Goal: Task Accomplishment & Management: Manage account settings

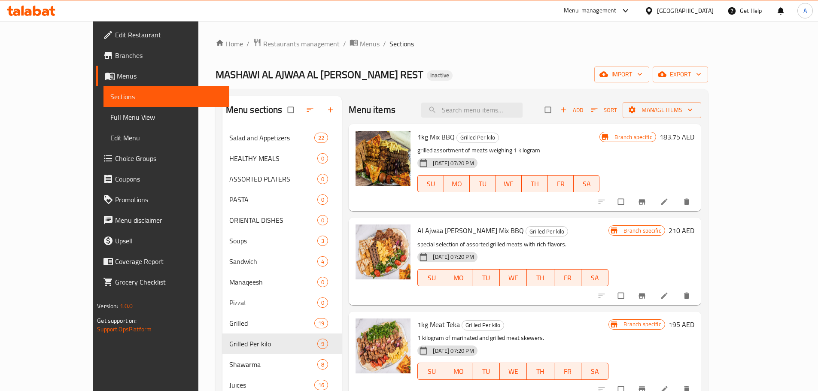
click at [39, 12] on icon at bounding box center [37, 11] width 8 height 10
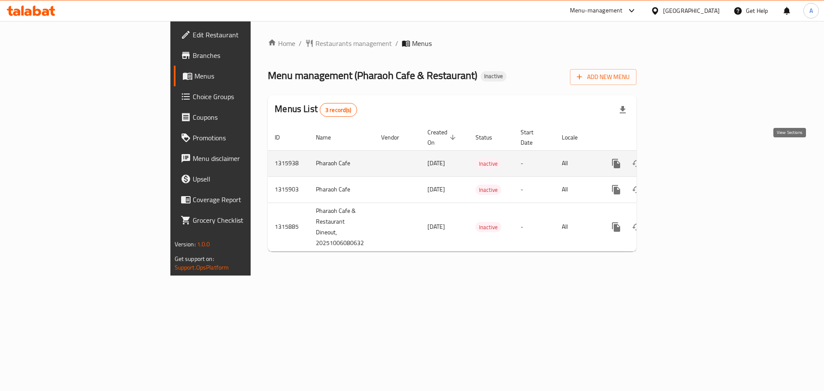
click at [684, 158] on icon "enhanced table" at bounding box center [678, 163] width 10 height 10
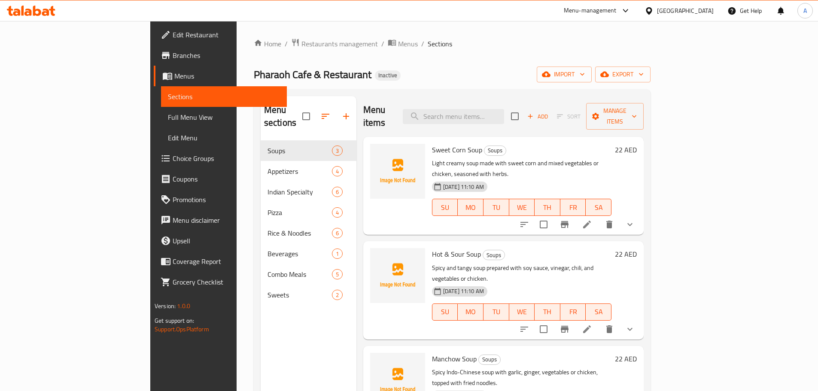
click at [154, 82] on link "Menus" at bounding box center [220, 76] width 133 height 21
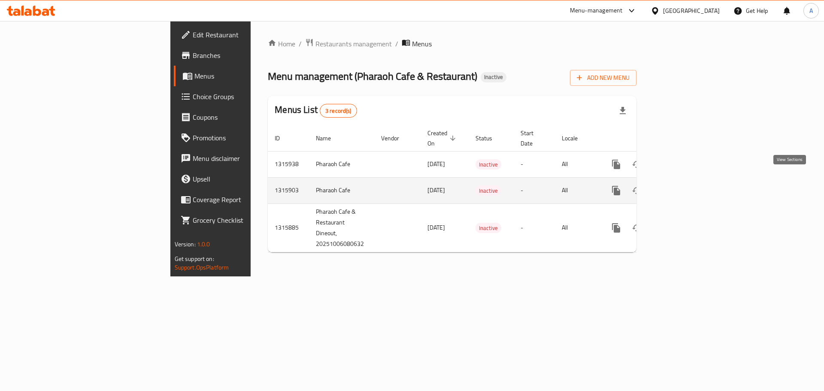
click at [684, 186] on icon "enhanced table" at bounding box center [678, 191] width 10 height 10
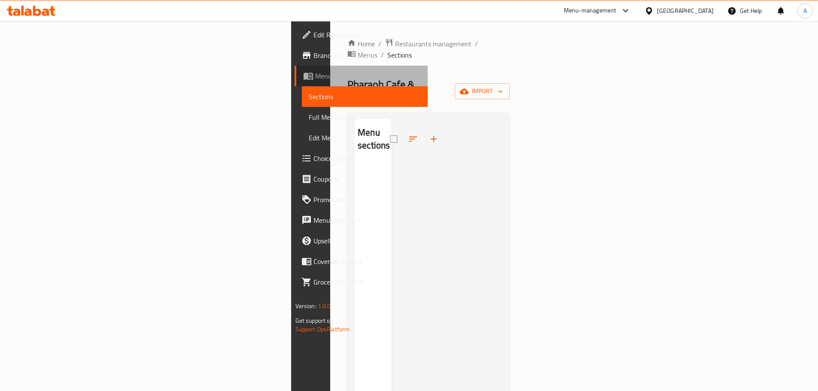
click at [315, 75] on span "Menus" at bounding box center [368, 76] width 106 height 10
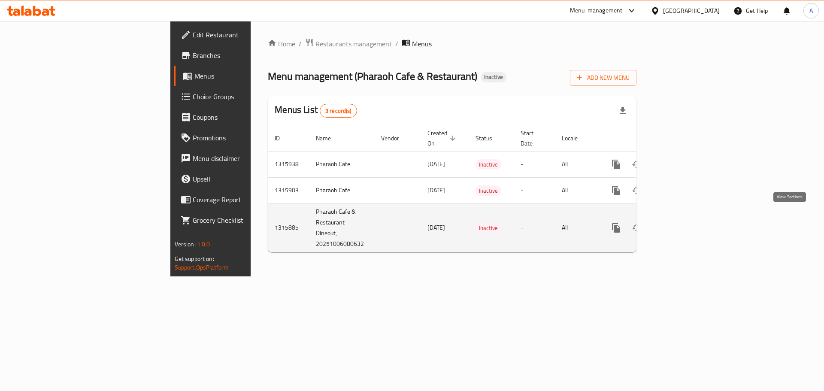
click at [682, 224] on icon "enhanced table" at bounding box center [679, 228] width 8 height 8
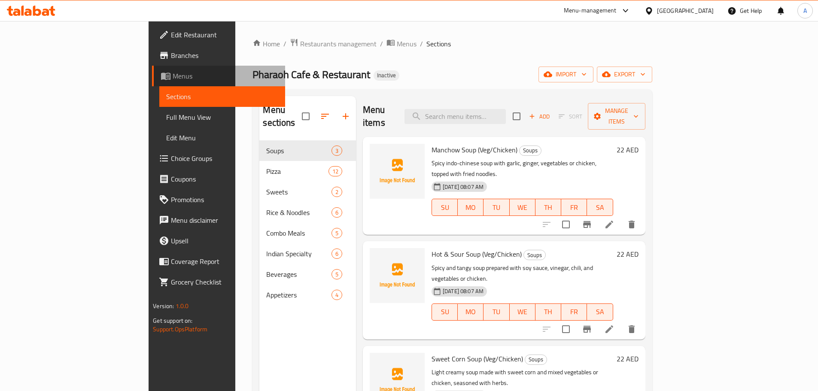
click at [173, 72] on span "Menus" at bounding box center [226, 76] width 106 height 10
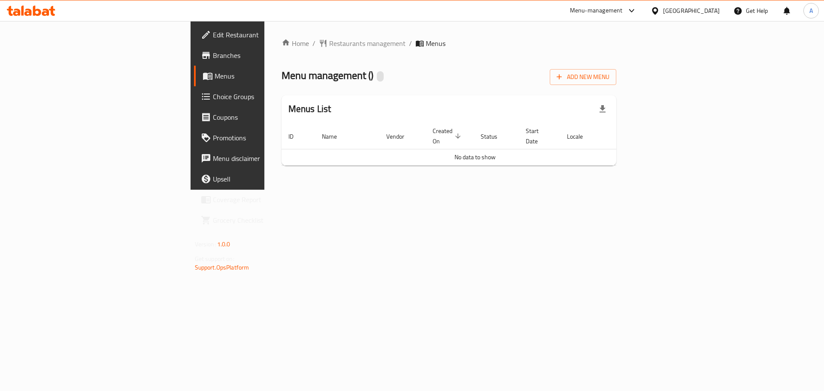
click at [617, 46] on ol "Home / Restaurants management / Menus" at bounding box center [449, 43] width 335 height 10
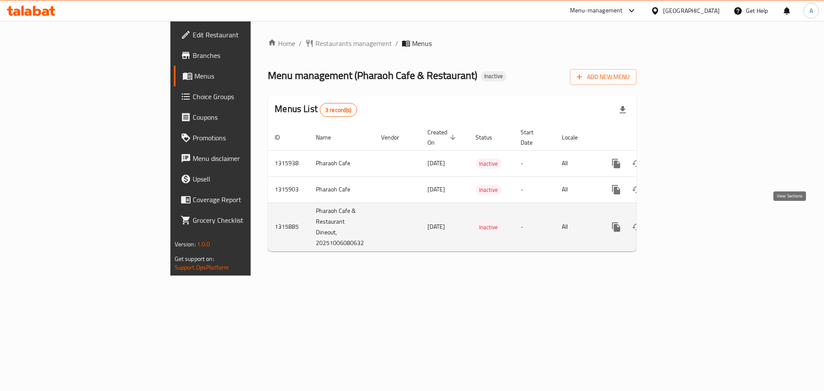
click at [689, 222] on link "enhanced table" at bounding box center [678, 227] width 21 height 21
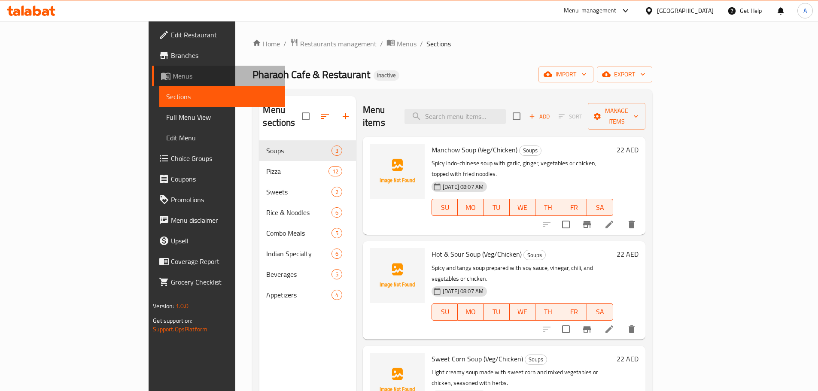
click at [173, 76] on span "Menus" at bounding box center [226, 76] width 106 height 10
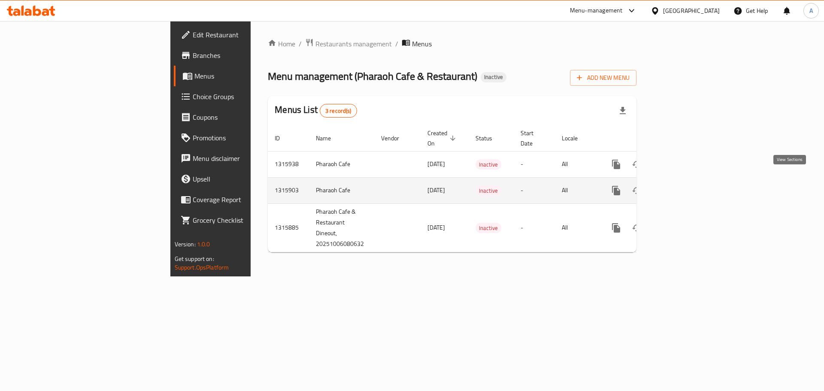
click at [684, 186] on icon "enhanced table" at bounding box center [678, 191] width 10 height 10
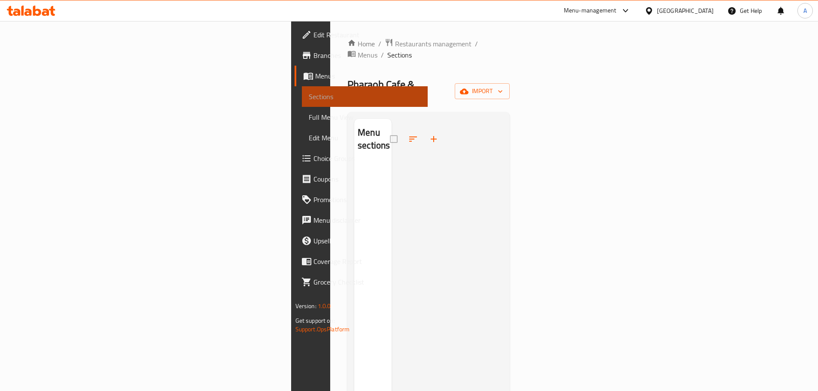
click at [302, 88] on link "Sections" at bounding box center [365, 96] width 126 height 21
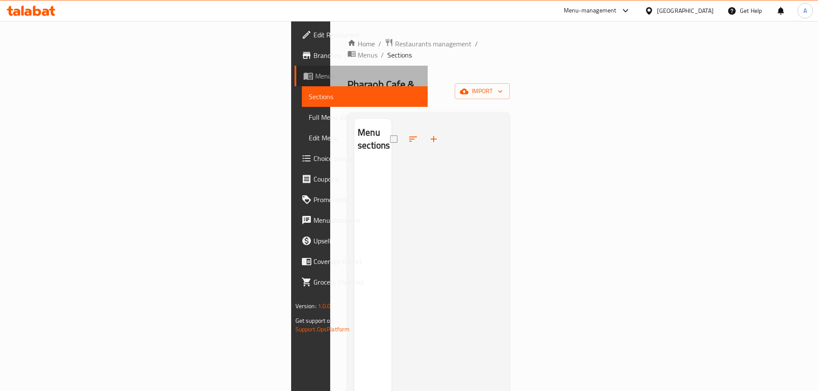
click at [315, 81] on span "Menus" at bounding box center [368, 76] width 106 height 10
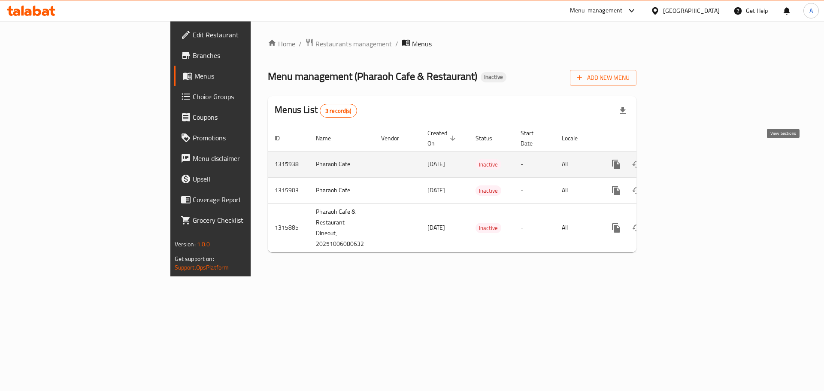
click at [684, 159] on icon "enhanced table" at bounding box center [678, 164] width 10 height 10
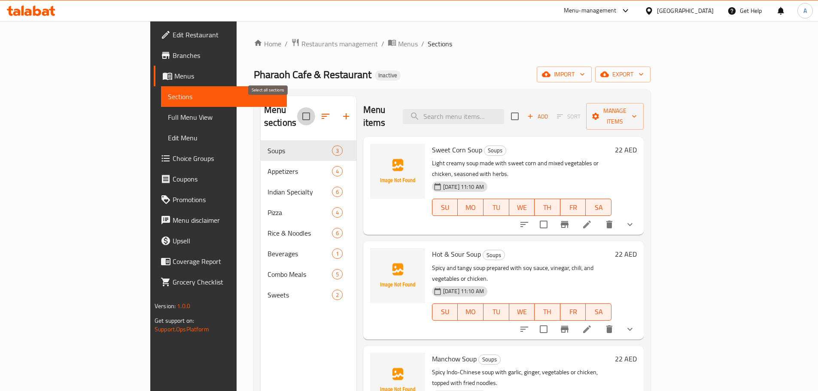
click at [297, 110] on input "checkbox" at bounding box center [306, 116] width 18 height 18
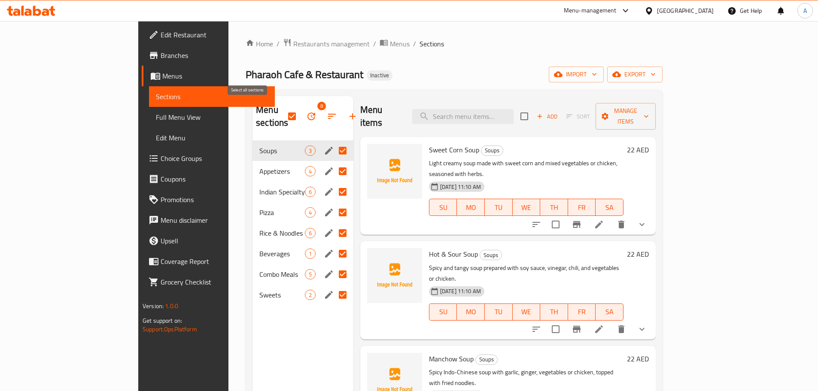
click at [283, 107] on input "checkbox" at bounding box center [292, 116] width 18 height 18
checkbox input "false"
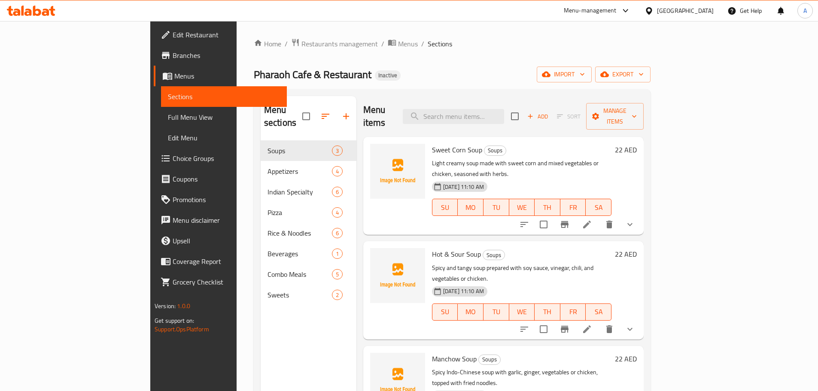
click at [174, 73] on span "Menus" at bounding box center [227, 76] width 106 height 10
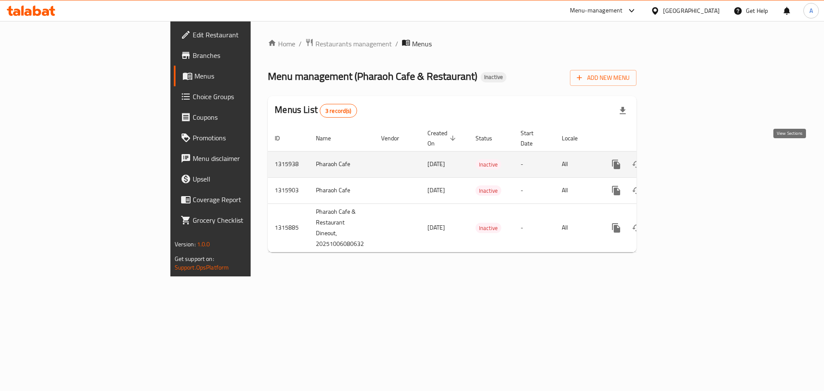
click at [682, 161] on icon "enhanced table" at bounding box center [679, 165] width 8 height 8
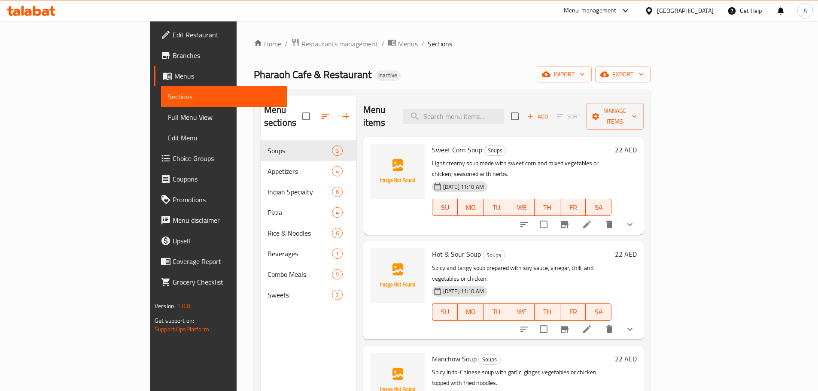
click at [174, 79] on span "Menus" at bounding box center [227, 76] width 106 height 10
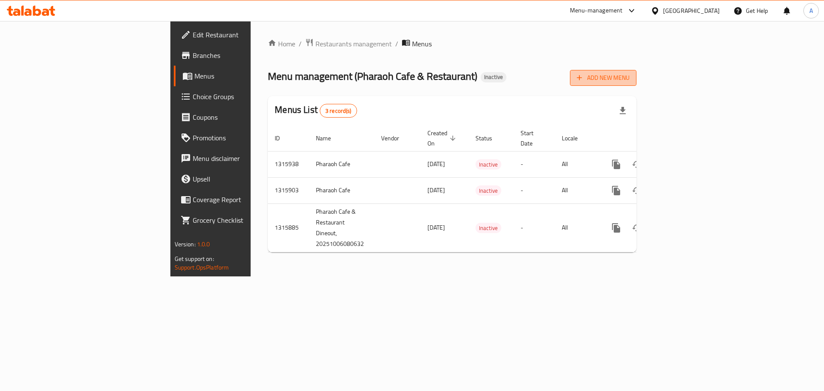
click at [630, 80] on span "Add New Menu" at bounding box center [603, 78] width 53 height 11
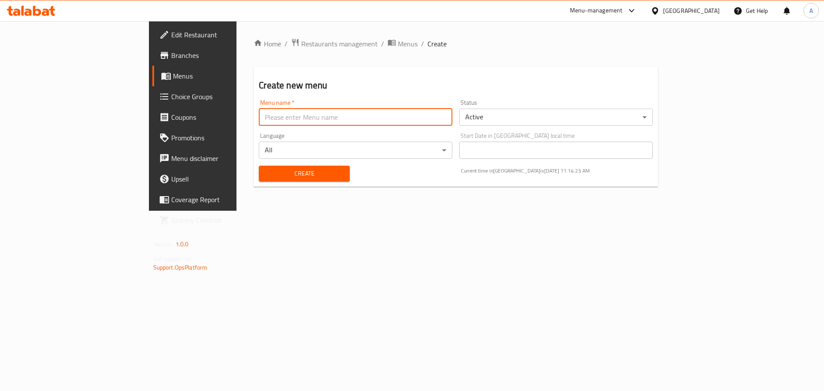
click at [400, 119] on input "text" at bounding box center [356, 117] width 194 height 17
click at [325, 139] on div "Language All ​" at bounding box center [356, 145] width 201 height 33
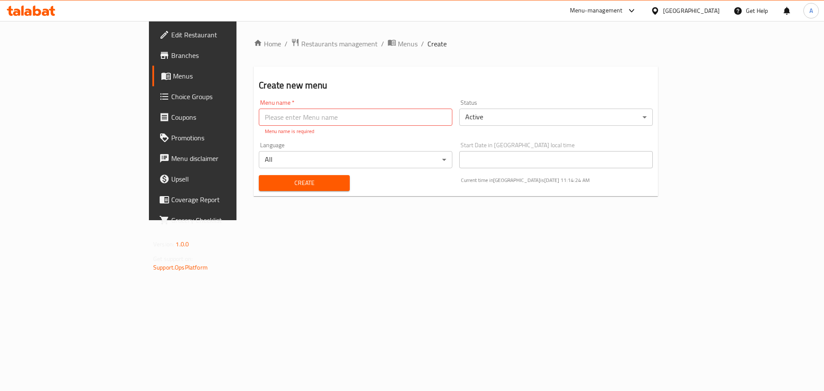
click at [319, 155] on body "​ Menu-management United Arab Emirates Get Help A Edit Restaurant Branches Menu…" at bounding box center [412, 210] width 824 height 379
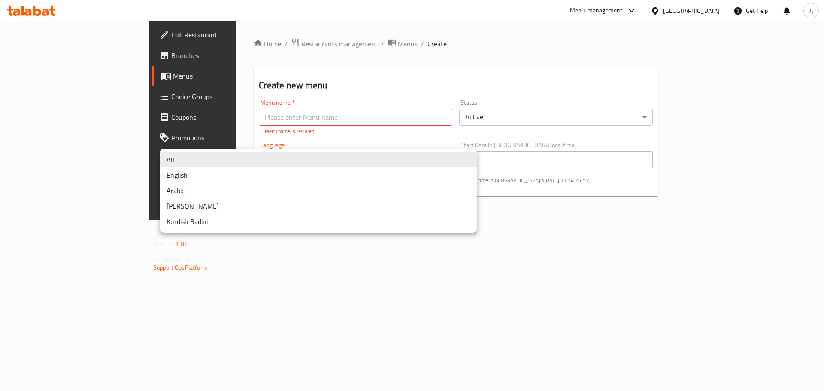
click at [291, 73] on div at bounding box center [412, 195] width 824 height 391
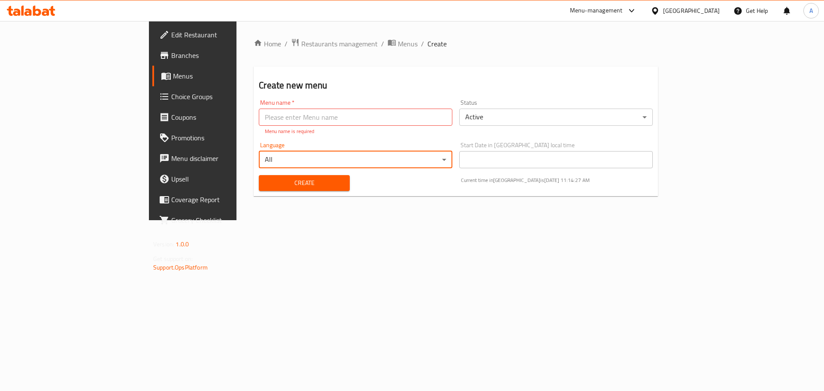
click at [268, 111] on input "text" at bounding box center [356, 117] width 194 height 17
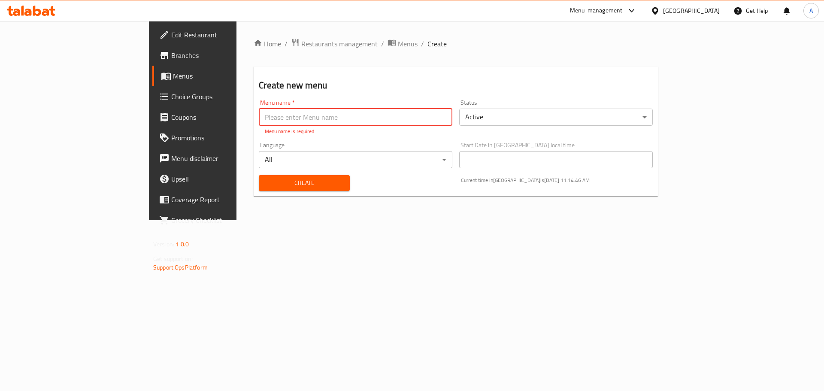
type input "TEST"
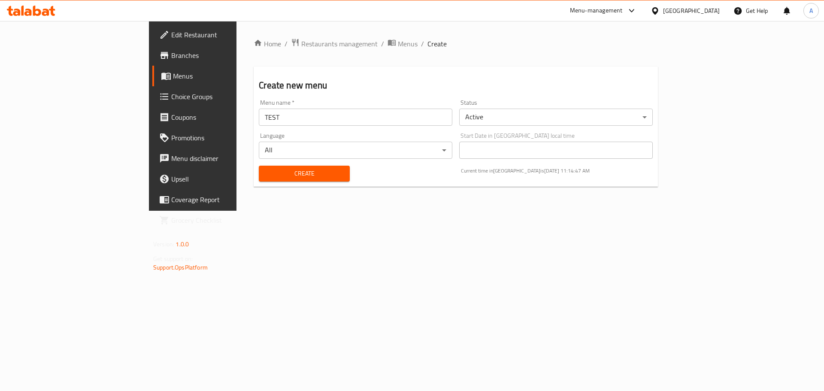
click at [254, 186] on div "Create" at bounding box center [304, 174] width 101 height 26
click at [266, 176] on span "Create" at bounding box center [304, 173] width 77 height 11
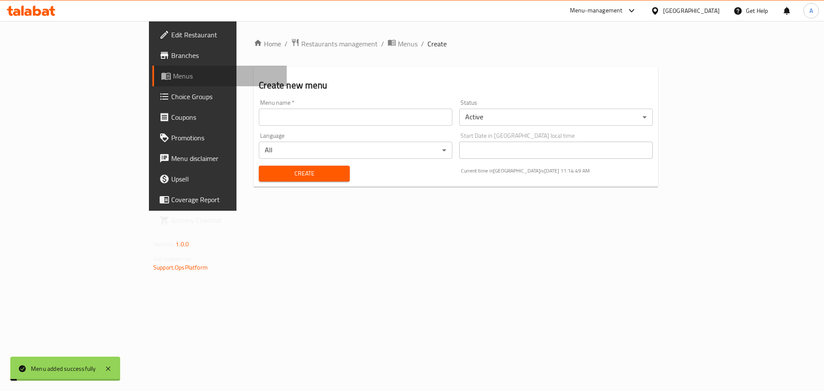
click at [173, 79] on span "Menus" at bounding box center [226, 76] width 107 height 10
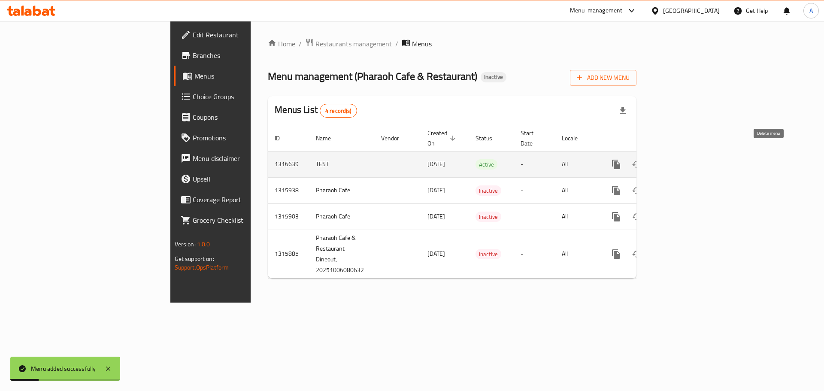
click at [668, 155] on button "enhanced table" at bounding box center [658, 164] width 21 height 21
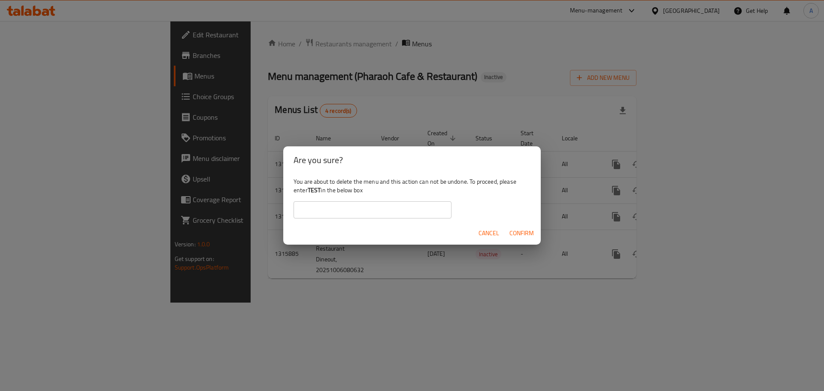
click at [335, 215] on input "text" at bounding box center [373, 209] width 158 height 17
click at [530, 226] on button "Confirm" at bounding box center [521, 233] width 31 height 16
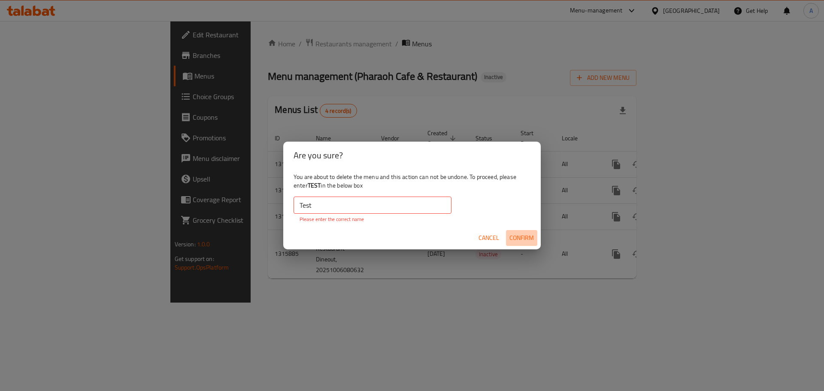
click at [530, 236] on span "Confirm" at bounding box center [522, 238] width 24 height 11
click at [314, 184] on b "TEST" at bounding box center [314, 185] width 13 height 11
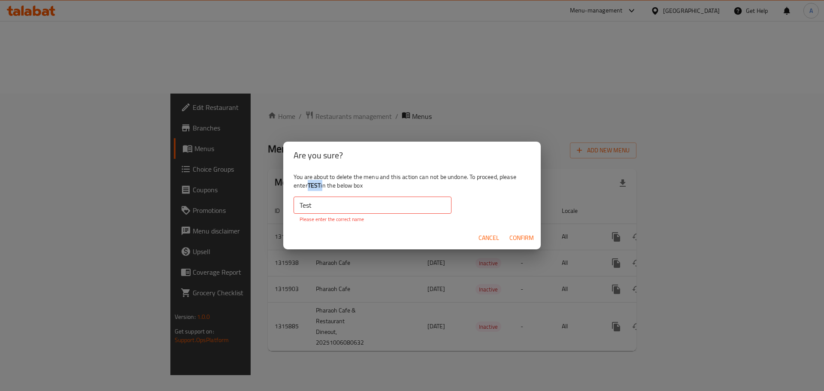
copy div "TEST"
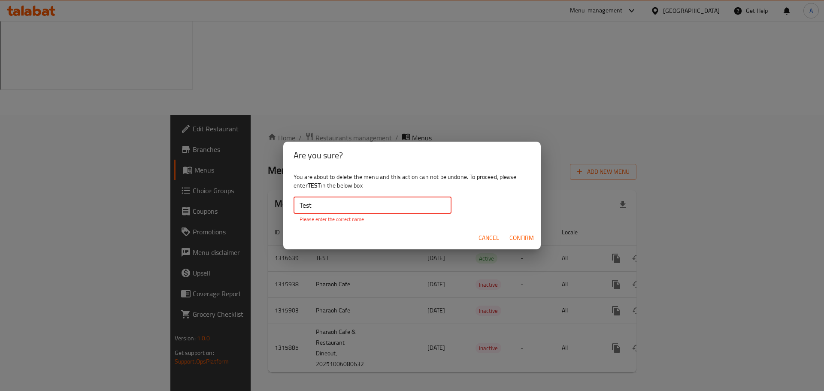
click at [445, 205] on input "Test" at bounding box center [373, 205] width 158 height 17
paste input "EST"
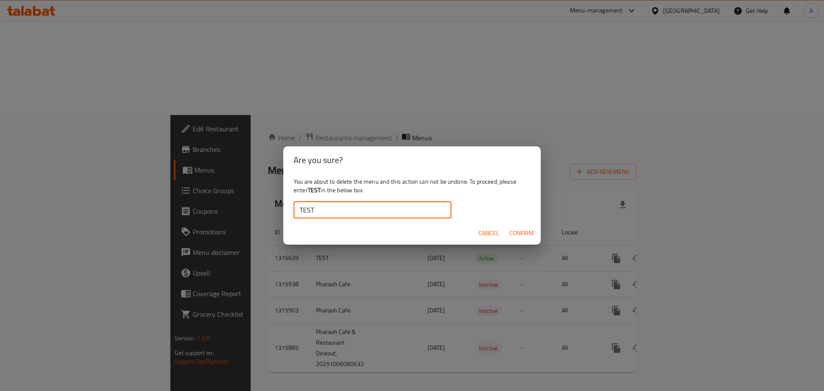
type input "TEST"
click at [511, 234] on span "Confirm" at bounding box center [522, 233] width 24 height 11
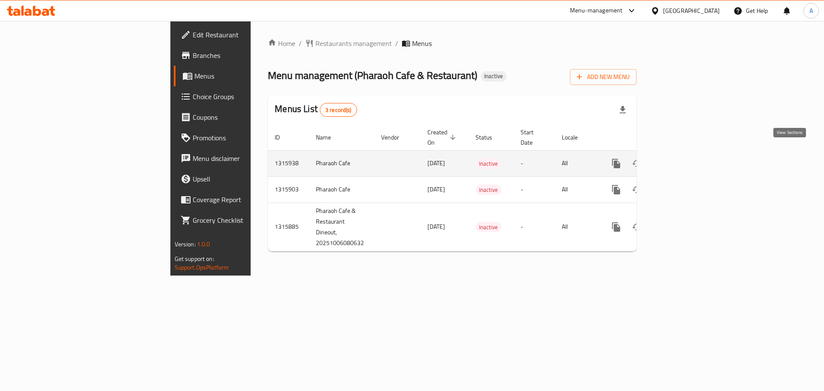
click at [689, 159] on link "enhanced table" at bounding box center [678, 163] width 21 height 21
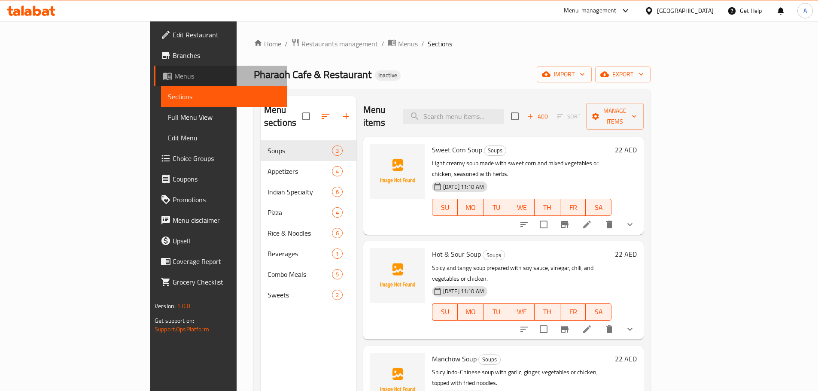
click at [174, 80] on span "Menus" at bounding box center [227, 76] width 106 height 10
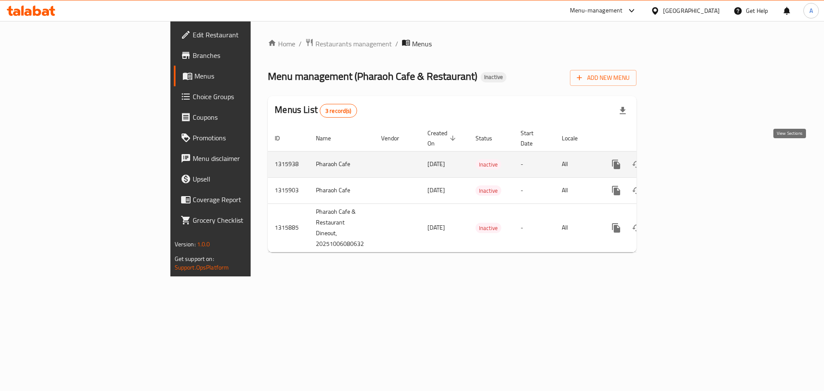
click at [684, 159] on icon "enhanced table" at bounding box center [678, 164] width 10 height 10
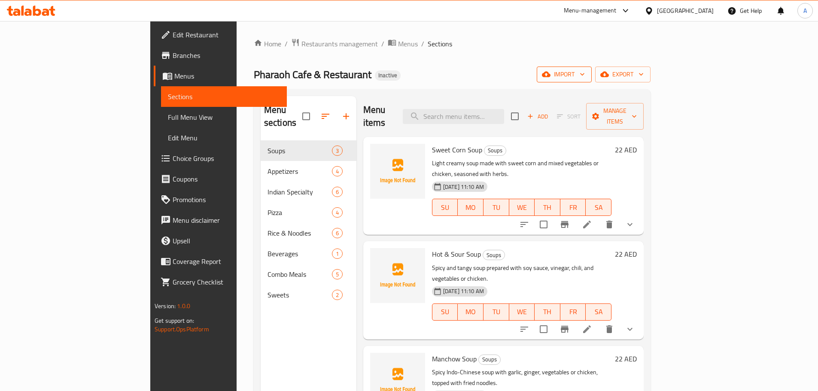
click at [551, 73] on icon "button" at bounding box center [546, 75] width 9 height 6
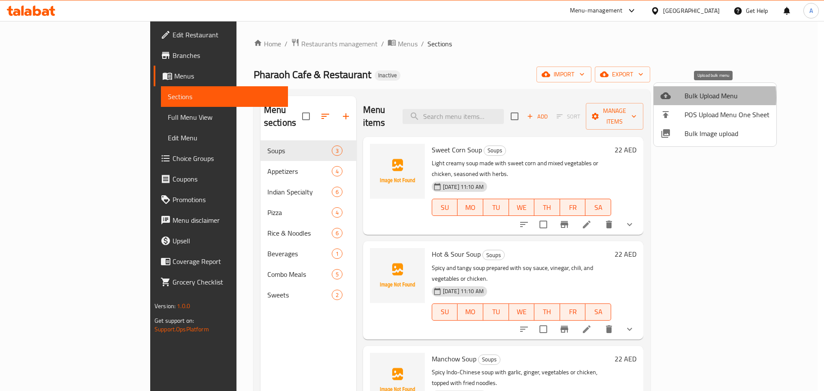
click at [682, 97] on div at bounding box center [673, 96] width 24 height 10
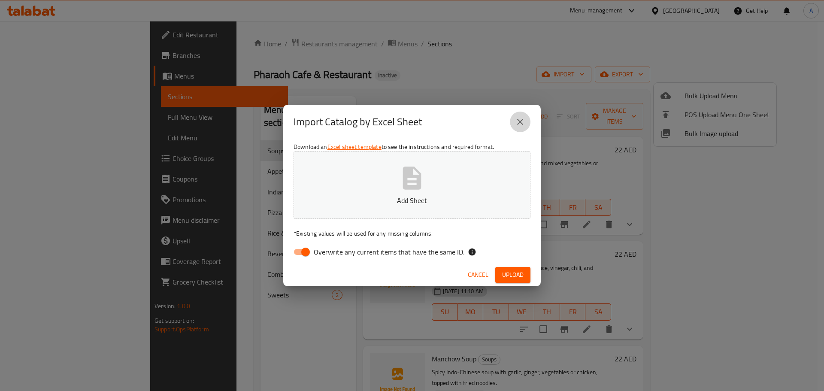
click at [527, 126] on button "close" at bounding box center [520, 122] width 21 height 21
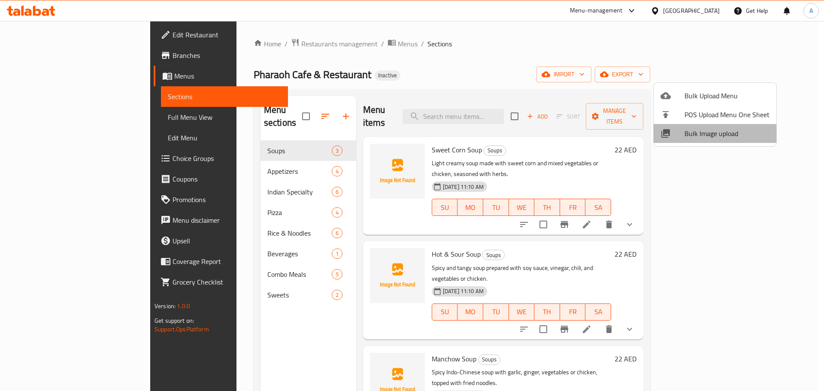
click at [727, 137] on span "Bulk Image upload" at bounding box center [727, 133] width 85 height 10
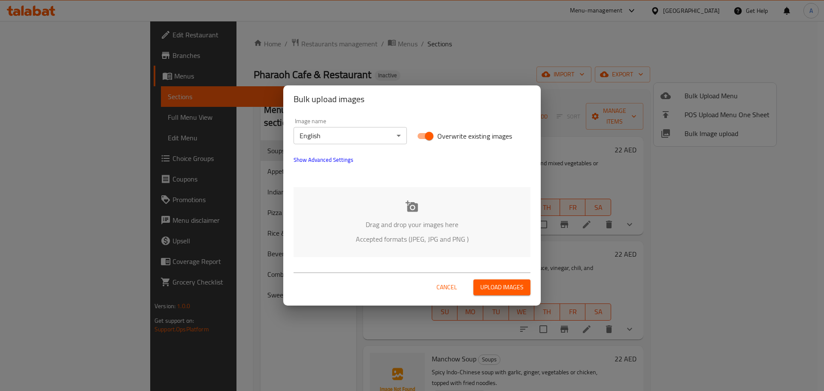
click at [388, 213] on div "Drag and drop your images here Accepted formats (JPEG, JPG and PNG )" at bounding box center [412, 222] width 237 height 70
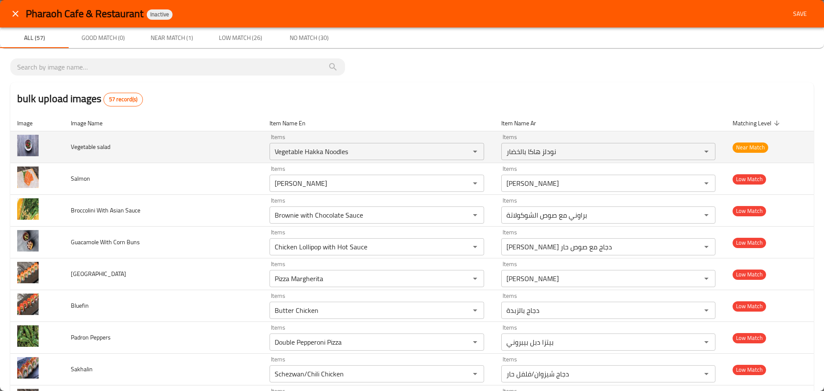
click at [85, 148] on span "Vegetable salad" at bounding box center [91, 146] width 40 height 11
click at [334, 144] on div "Vegetable Hakka Noodles Items" at bounding box center [377, 151] width 215 height 17
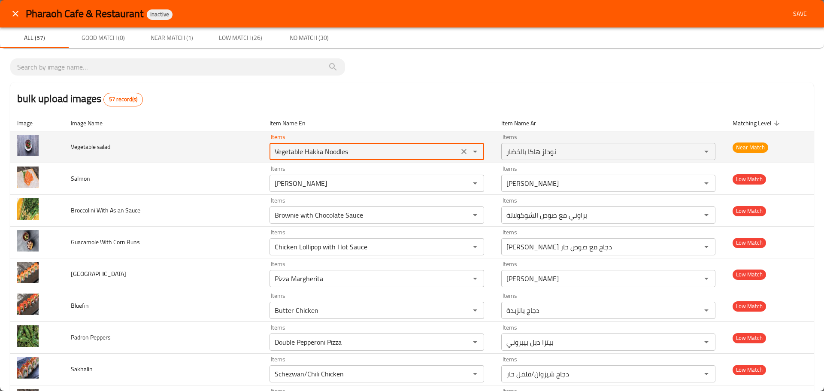
paste salad "enhanced table"
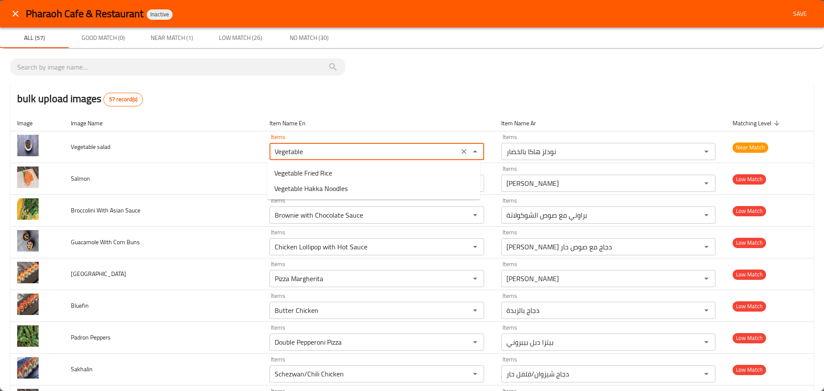
type salad "Vegetable Hakka Noodles"
click at [212, 113] on div "bulk upload images 57 record(s)" at bounding box center [412, 98] width 804 height 33
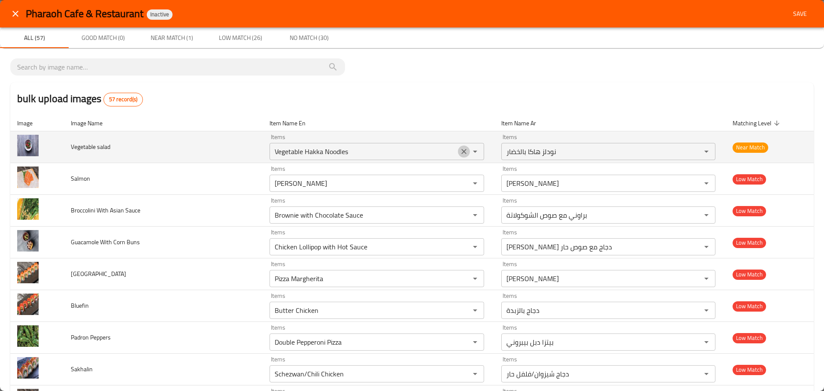
click at [462, 153] on icon "Clear" at bounding box center [464, 151] width 5 height 5
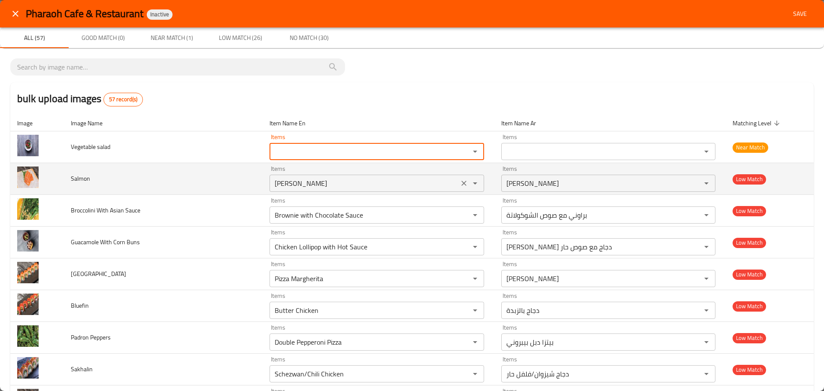
click at [414, 186] on input "Dal Makhni" at bounding box center [364, 183] width 184 height 12
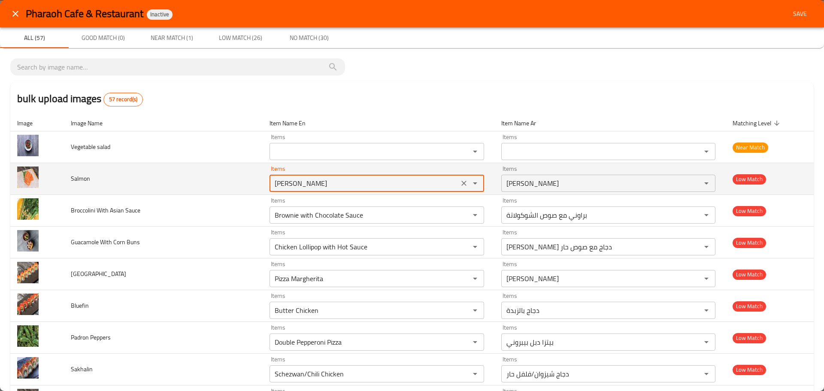
click at [82, 176] on span "Salmon" at bounding box center [80, 178] width 19 height 11
click at [329, 185] on input "Dal Makhni" at bounding box center [364, 183] width 184 height 12
paste input "Salmon"
type input "Salmon"
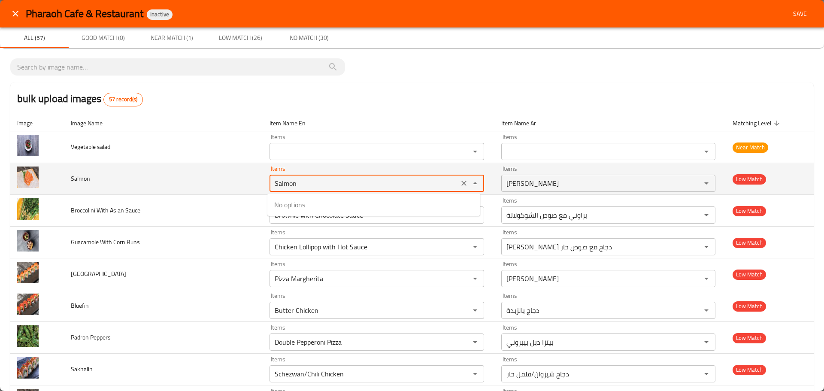
click at [460, 182] on icon "Clear" at bounding box center [464, 183] width 9 height 9
click at [85, 183] on span "Salmon" at bounding box center [80, 178] width 19 height 11
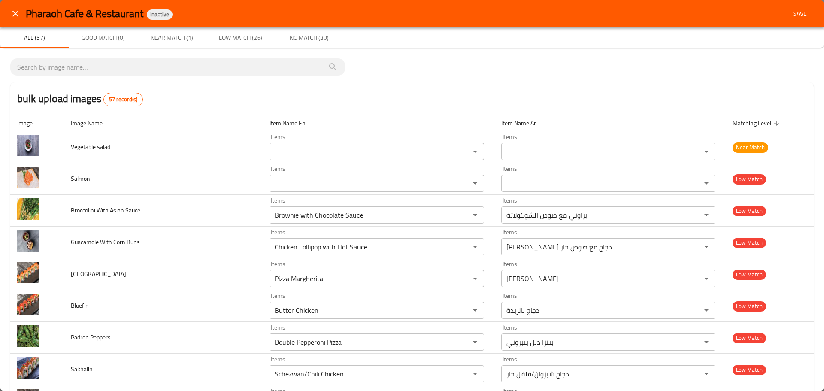
click at [194, 111] on div "bulk upload images 57 record(s)" at bounding box center [412, 98] width 804 height 33
click at [19, 12] on icon "close" at bounding box center [15, 14] width 10 height 10
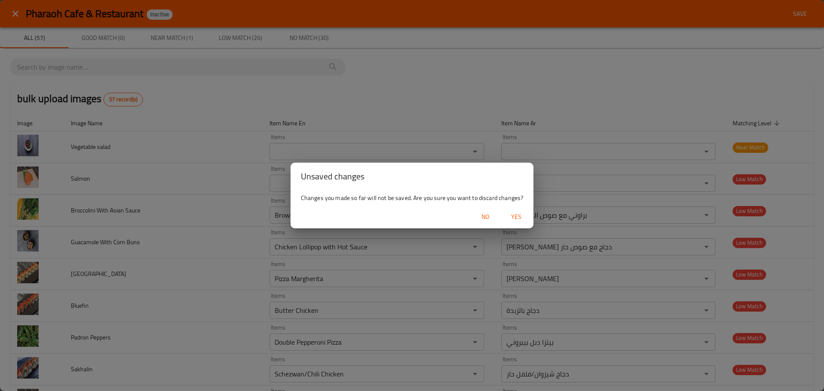
click at [519, 218] on span "Yes" at bounding box center [516, 217] width 21 height 11
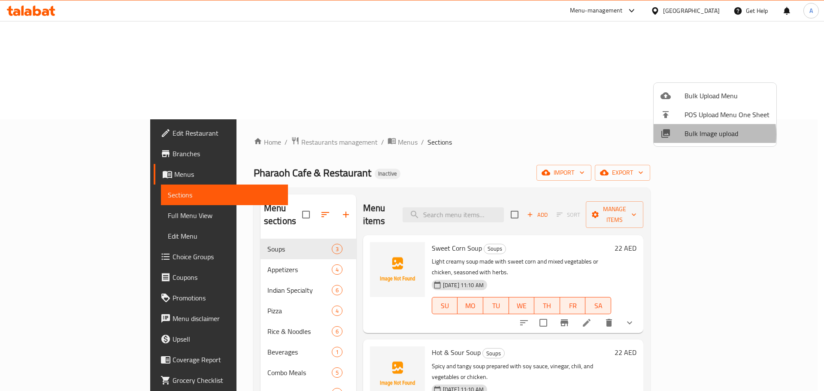
click at [706, 134] on span "Bulk Image upload" at bounding box center [727, 133] width 85 height 10
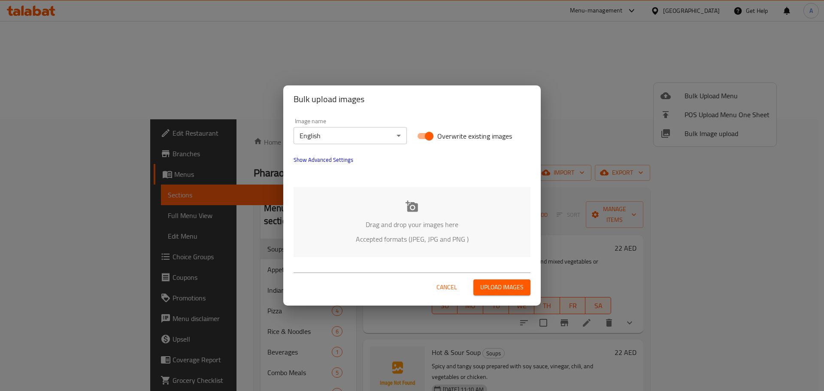
click at [423, 204] on div "Drag and drop your images here Accepted formats (JPEG, JPG and PNG )" at bounding box center [412, 222] width 237 height 70
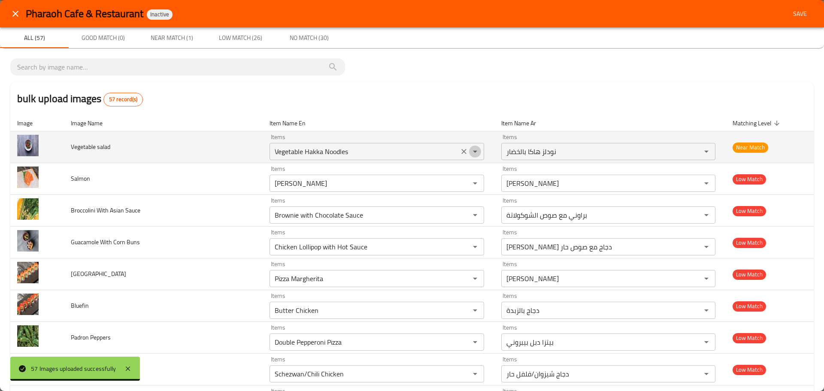
click at [470, 150] on icon "Open" at bounding box center [475, 151] width 10 height 10
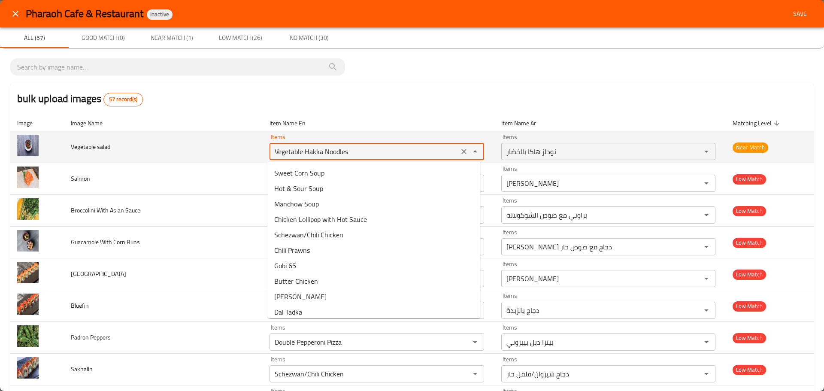
click at [460, 150] on icon "Clear" at bounding box center [464, 151] width 9 height 9
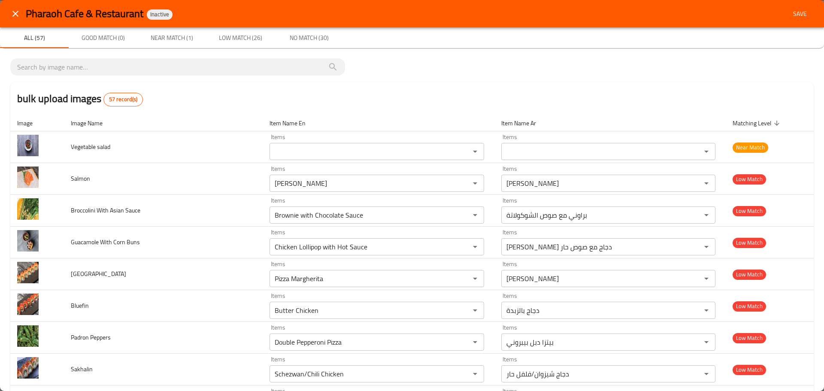
click at [441, 120] on th "Item Name En" at bounding box center [379, 123] width 232 height 16
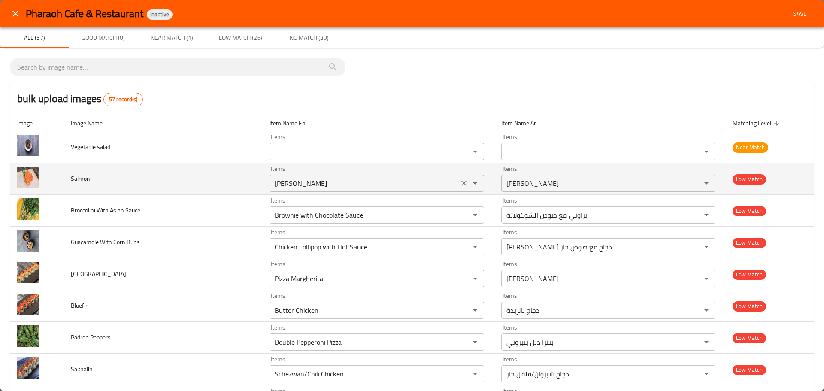
click at [461, 180] on icon "Clear" at bounding box center [464, 183] width 9 height 9
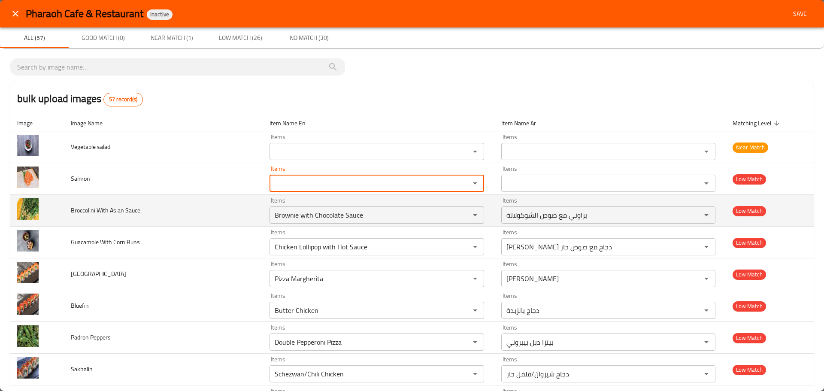
click at [81, 214] on span "Broccolini With Asian Sauce" at bounding box center [106, 210] width 70 height 11
copy span "Broccolini"
click at [321, 211] on Sauce "Brownie with Chocolate Sauce" at bounding box center [364, 215] width 184 height 12
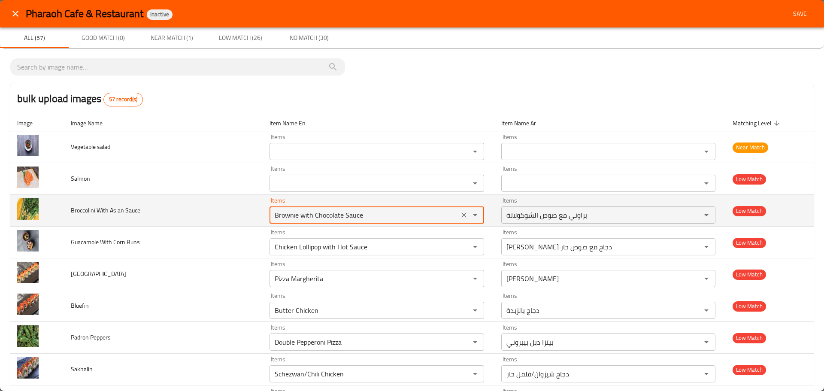
paste Sauce "ccolini"
type Sauce "Brownie with Chocolate Sauce"
click at [245, 216] on td "Broccolini With Asian Sauce" at bounding box center [163, 211] width 199 height 32
click at [460, 216] on icon "Clear" at bounding box center [464, 215] width 9 height 9
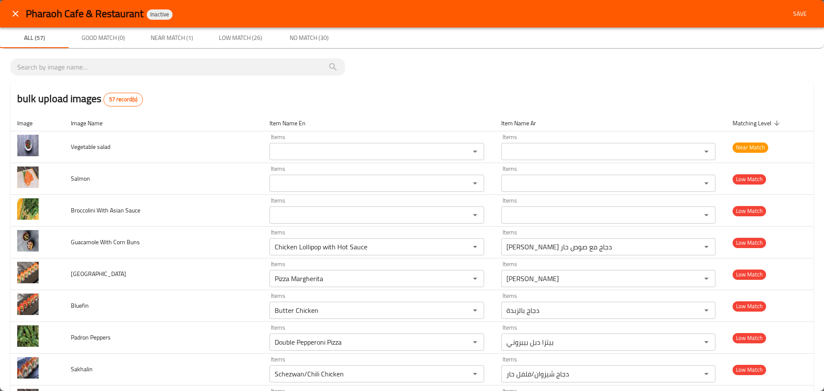
click at [17, 13] on icon "close" at bounding box center [15, 14] width 10 height 10
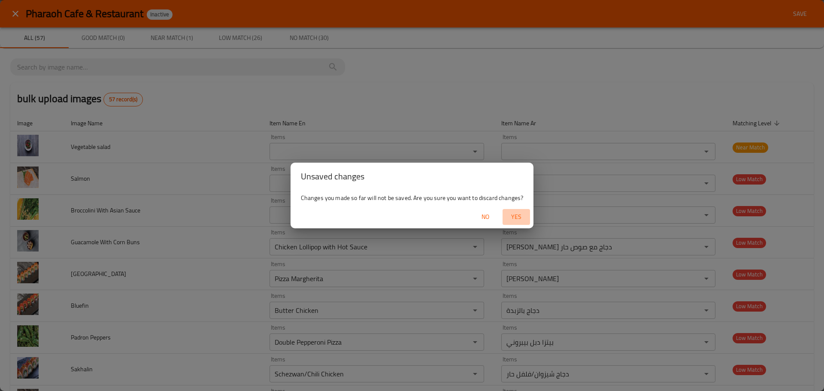
click at [508, 215] on span "Yes" at bounding box center [516, 217] width 21 height 11
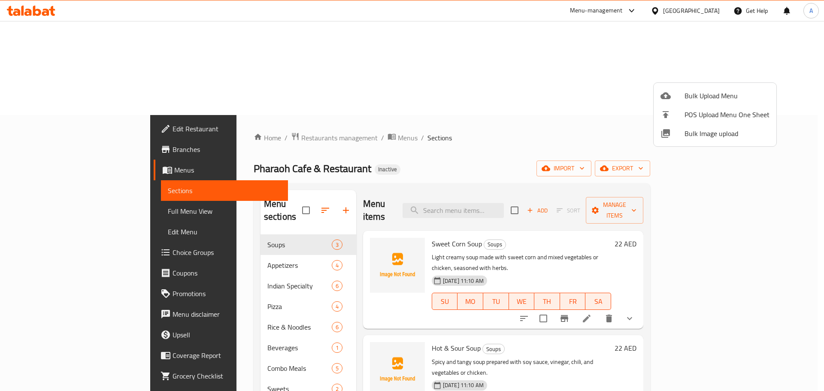
click at [675, 15] on div at bounding box center [412, 195] width 824 height 391
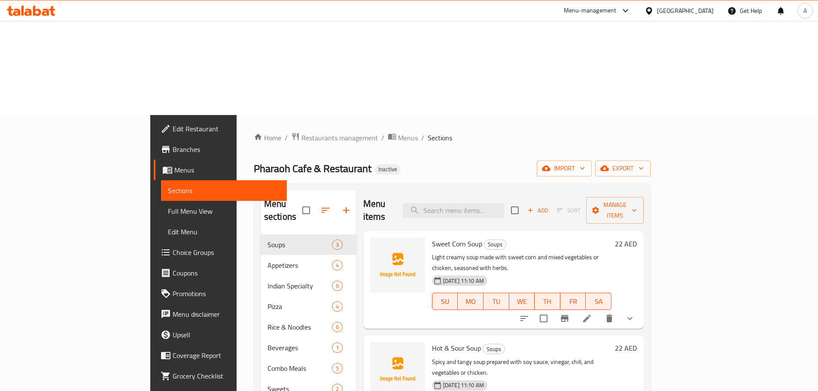
click at [678, 11] on div "United Arab Emirates" at bounding box center [685, 10] width 57 height 9
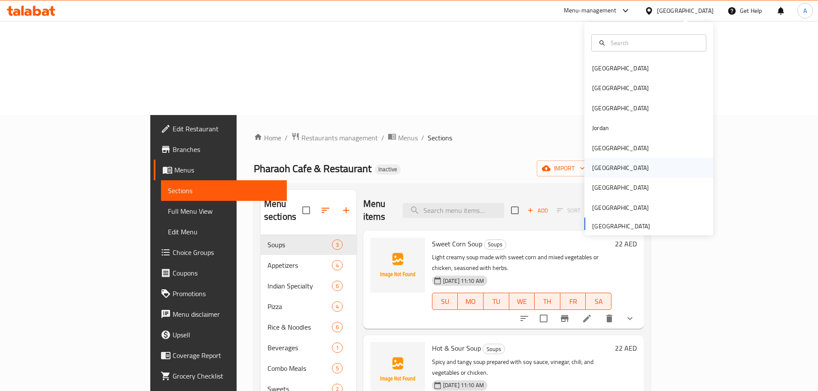
click at [604, 173] on div "[GEOGRAPHIC_DATA]" at bounding box center [620, 168] width 70 height 20
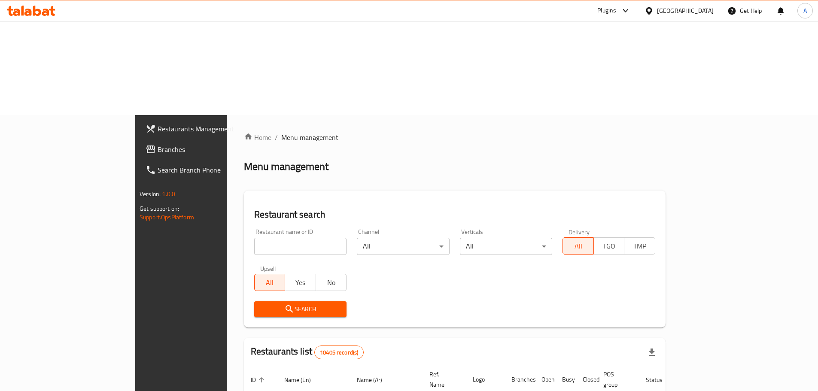
click at [158, 144] on span "Branches" at bounding box center [211, 149] width 107 height 10
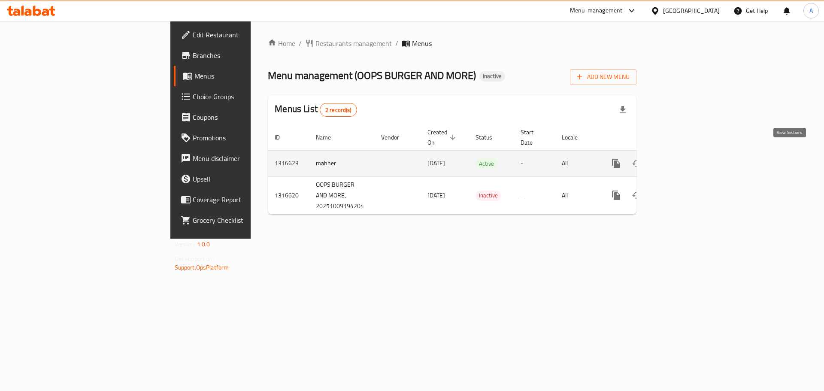
click at [684, 158] on icon "enhanced table" at bounding box center [678, 163] width 10 height 10
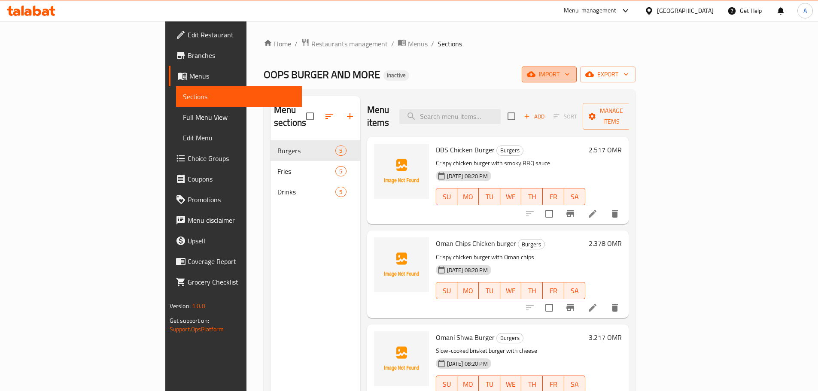
click at [577, 80] on button "import" at bounding box center [549, 75] width 55 height 16
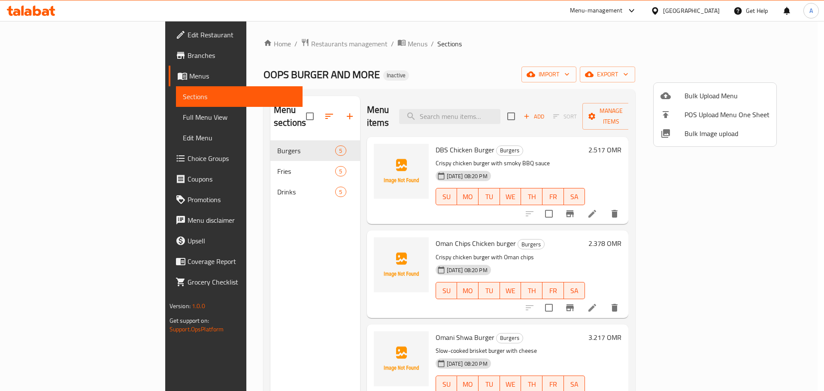
click at [56, 78] on div at bounding box center [412, 195] width 824 height 391
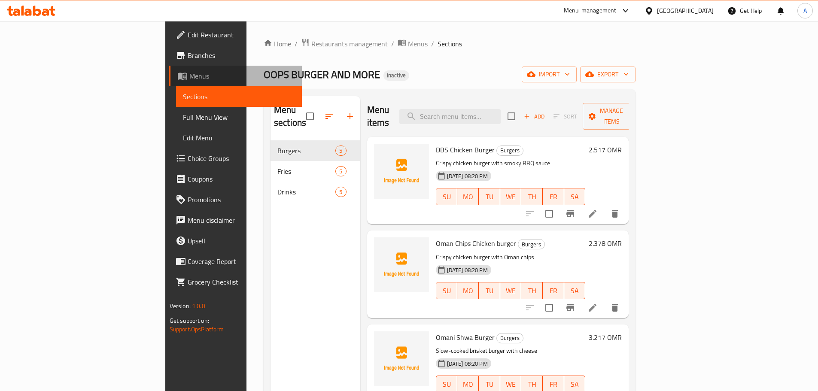
click at [189, 77] on span "Menus" at bounding box center [242, 76] width 106 height 10
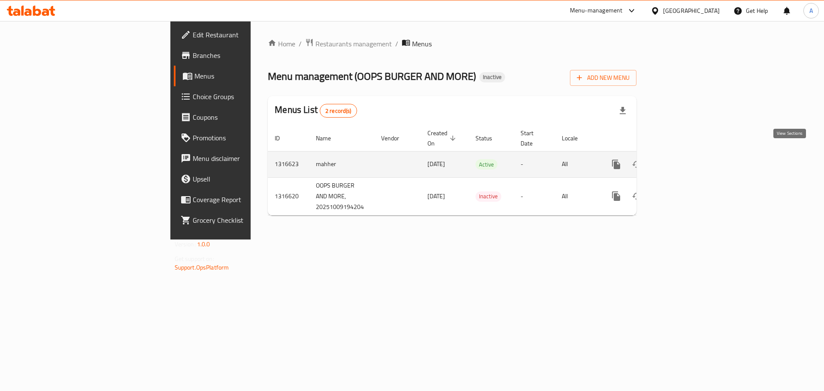
click at [682, 161] on icon "enhanced table" at bounding box center [679, 165] width 8 height 8
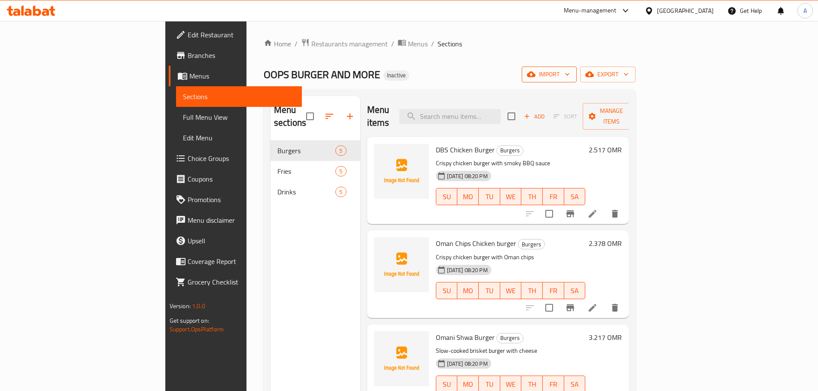
click at [570, 76] on span "import" at bounding box center [549, 74] width 41 height 11
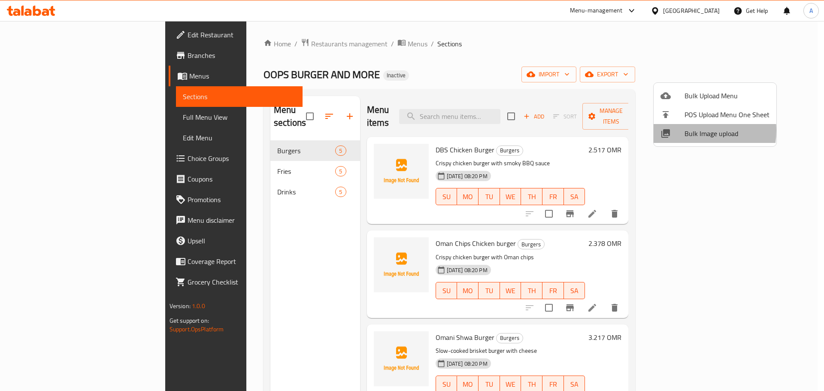
click at [691, 131] on span "Bulk Image upload" at bounding box center [727, 133] width 85 height 10
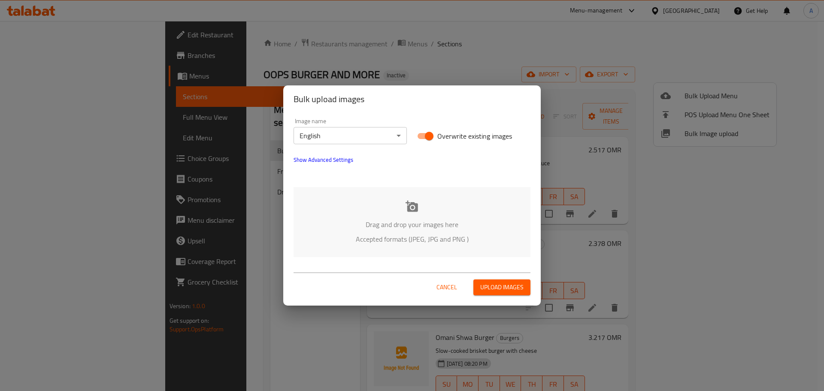
click at [407, 219] on p "Drag and drop your images here" at bounding box center [412, 224] width 211 height 10
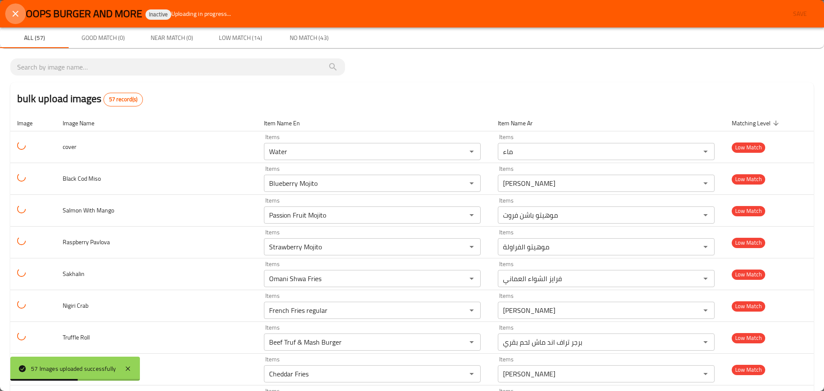
click at [12, 17] on icon "close" at bounding box center [15, 14] width 10 height 10
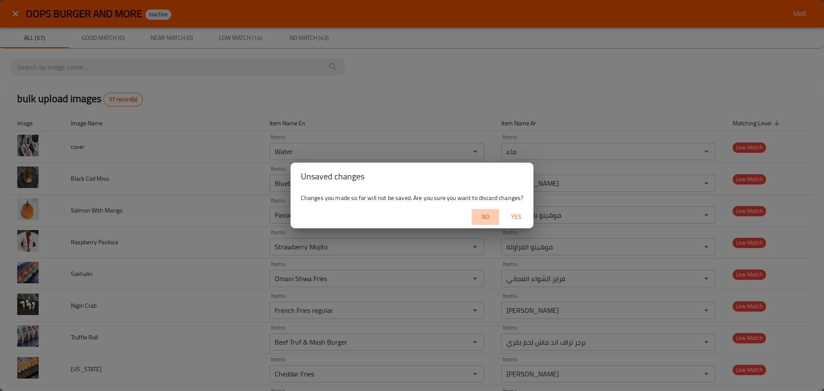
click at [486, 214] on span "No" at bounding box center [485, 217] width 21 height 11
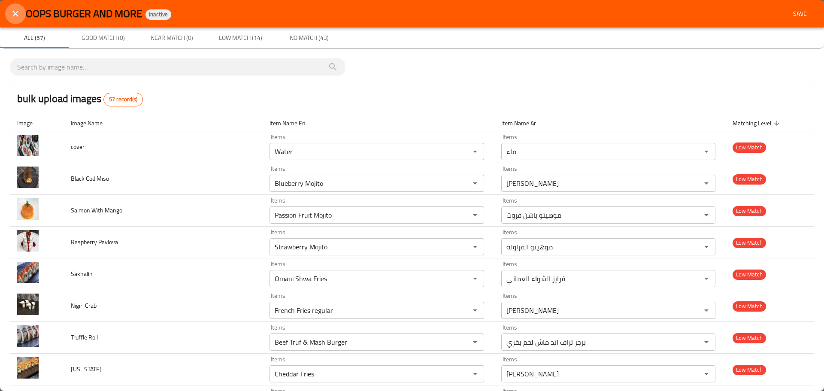
click at [17, 9] on icon "close" at bounding box center [15, 14] width 10 height 10
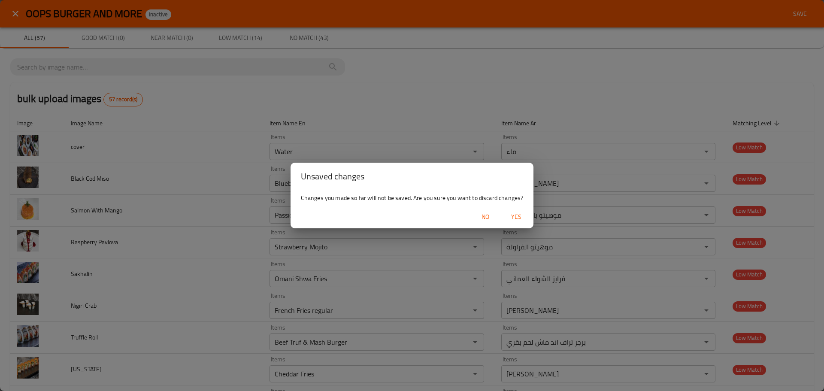
click at [517, 220] on span "Yes" at bounding box center [516, 217] width 21 height 11
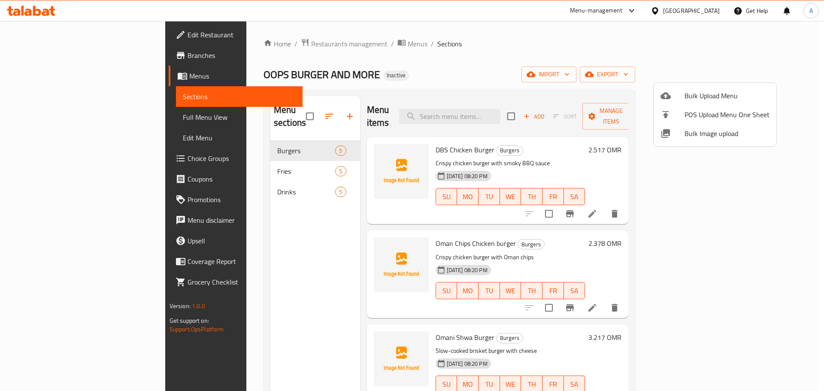
click at [485, 113] on div at bounding box center [412, 195] width 824 height 391
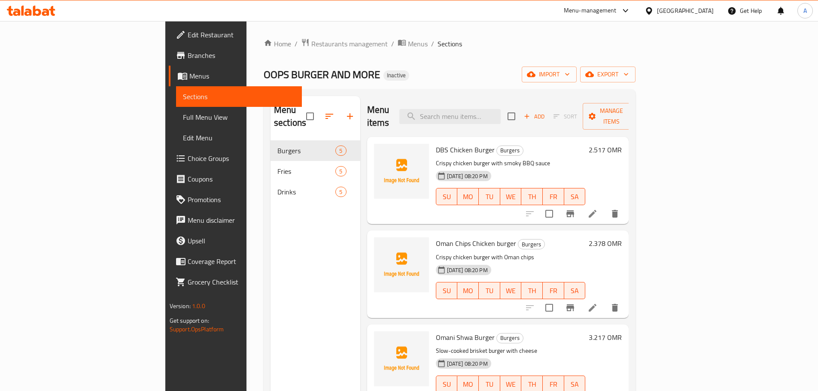
click at [485, 113] on input "search" at bounding box center [449, 116] width 101 height 15
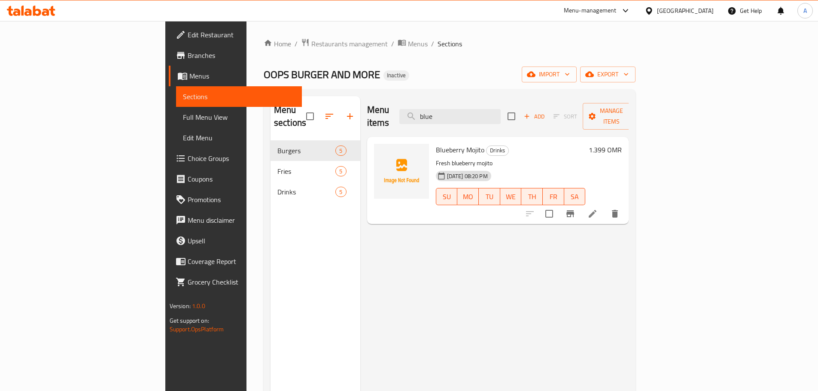
type input "blue"
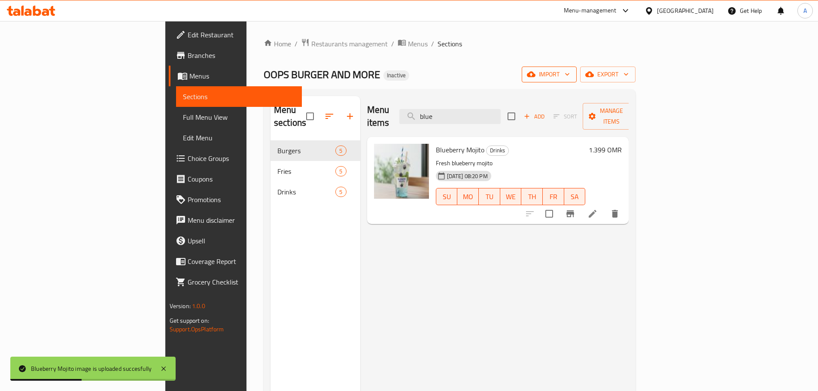
click at [570, 79] on span "import" at bounding box center [549, 74] width 41 height 11
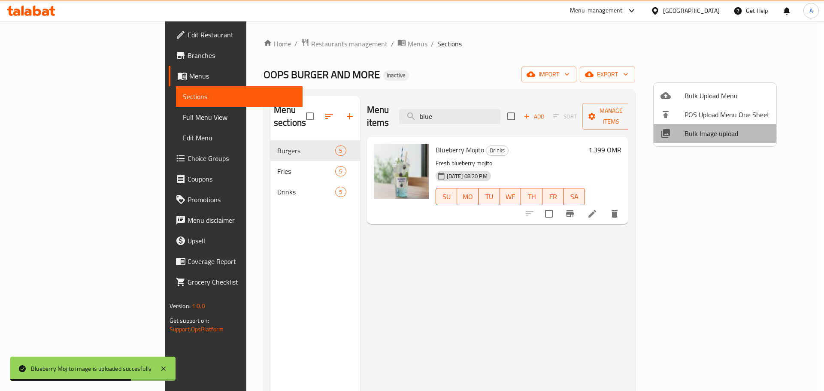
click at [701, 133] on span "Bulk Image upload" at bounding box center [727, 133] width 85 height 10
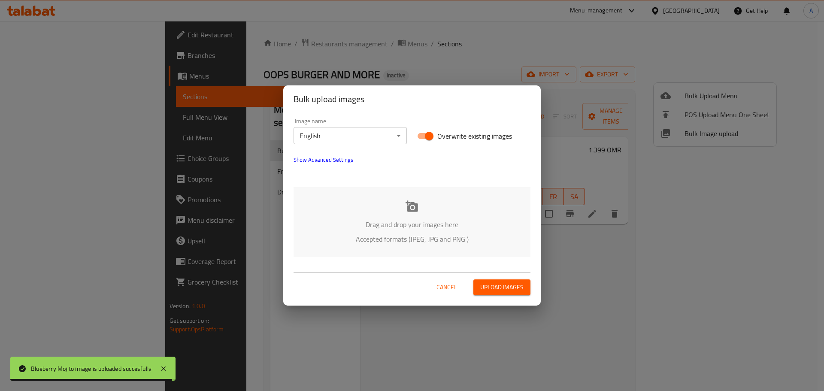
click at [393, 140] on body "Blueberry Mojito image is uploaded succesfully ​ Menu-management [GEOGRAPHIC_DA…" at bounding box center [412, 210] width 824 height 379
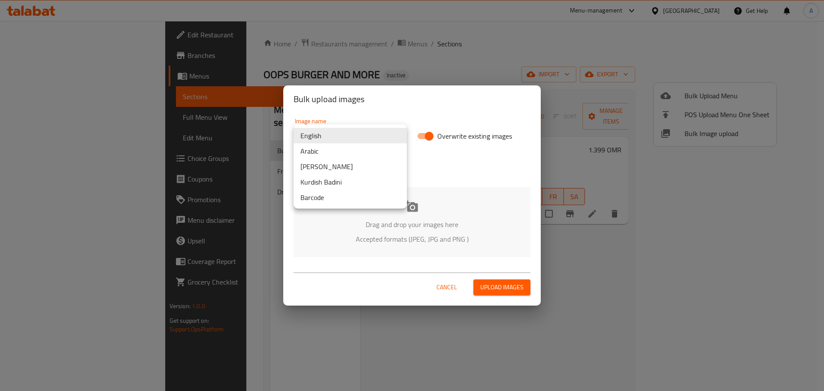
click at [336, 155] on li "Arabic" at bounding box center [350, 150] width 113 height 15
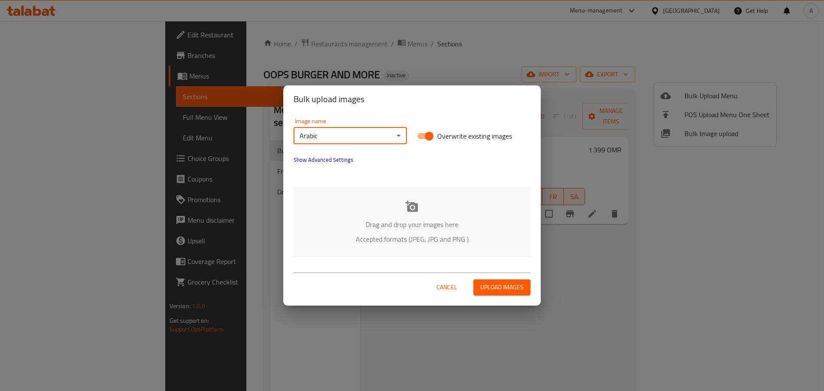
click at [411, 203] on icon at bounding box center [412, 206] width 12 height 11
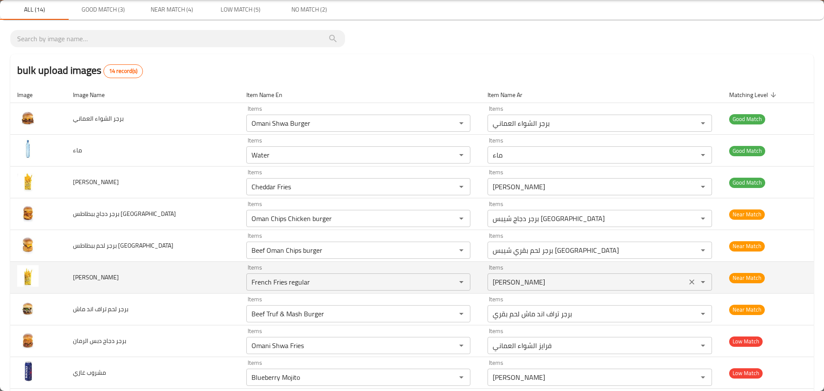
scroll to position [43, 0]
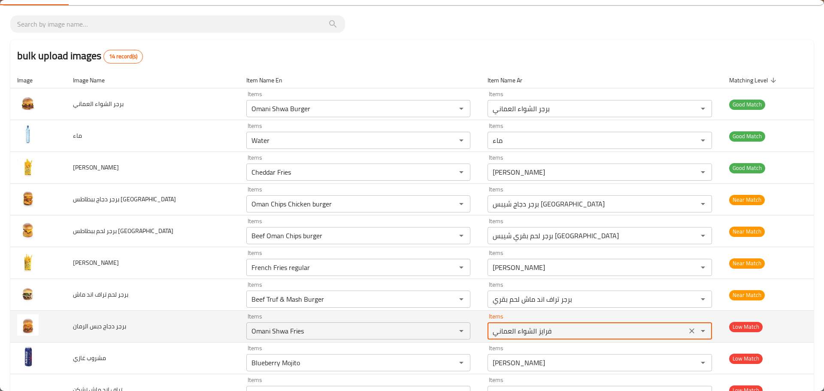
click at [519, 326] on الرمان-ar "فرايز الشواء العماني" at bounding box center [587, 331] width 194 height 12
click at [688, 329] on icon "Clear" at bounding box center [692, 331] width 9 height 9
click at [384, 335] on الرمان "Items" at bounding box center [346, 331] width 194 height 12
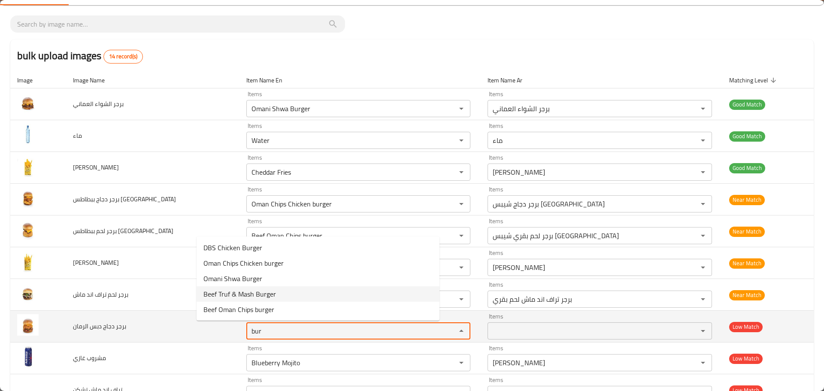
type الرمان "bur"
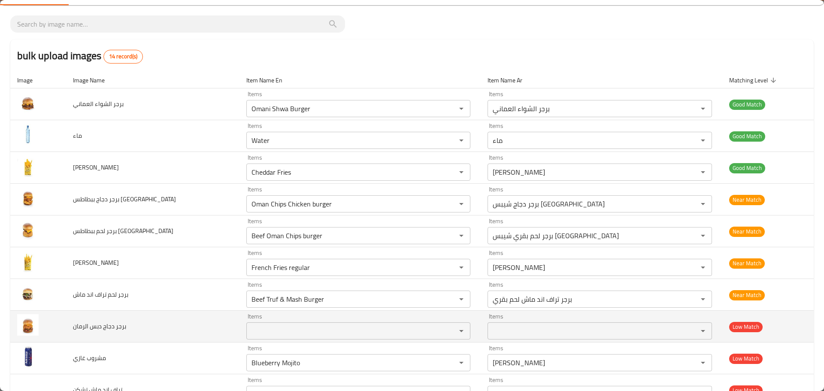
click at [178, 316] on td "برجر دجاج دبس الرمان" at bounding box center [152, 327] width 173 height 32
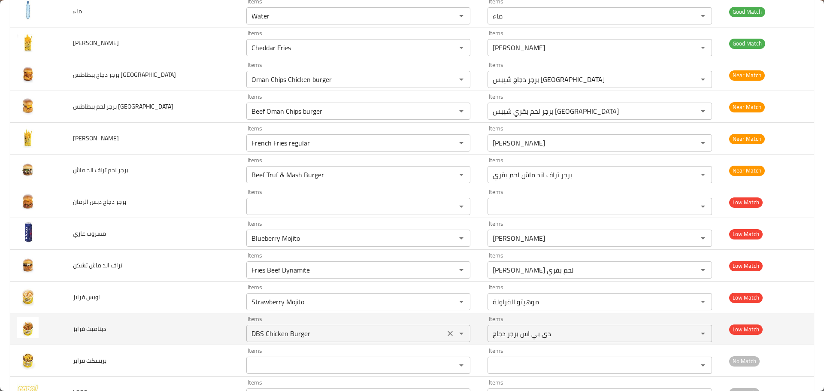
scroll to position [172, 0]
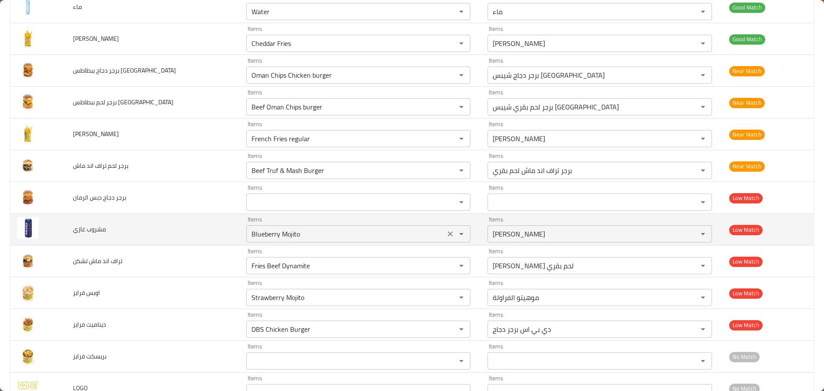
click at [268, 238] on غازي "Blueberry Mojito" at bounding box center [346, 234] width 194 height 12
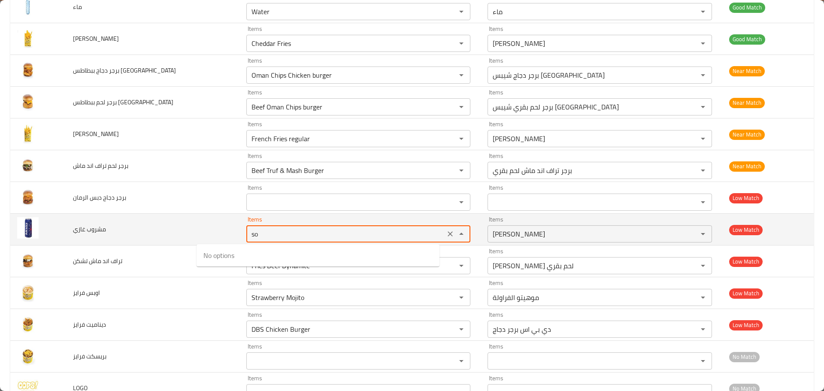
type غازي "sof"
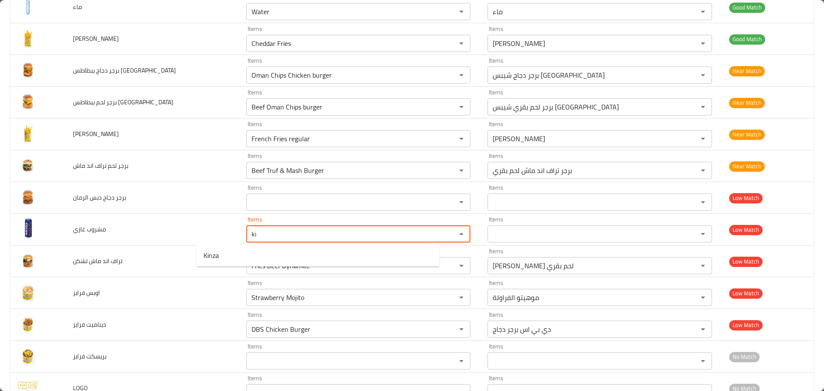
type غازي "ki"
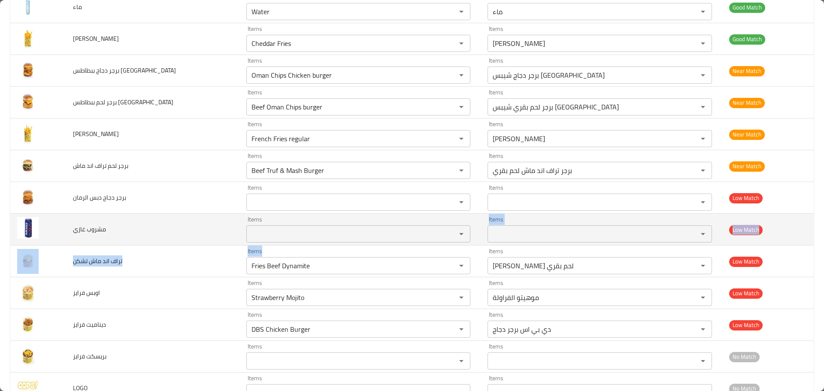
drag, startPoint x: 227, startPoint y: 243, endPoint x: 240, endPoint y: 245, distance: 13.0
click at [246, 228] on div "Items" at bounding box center [358, 233] width 224 height 17
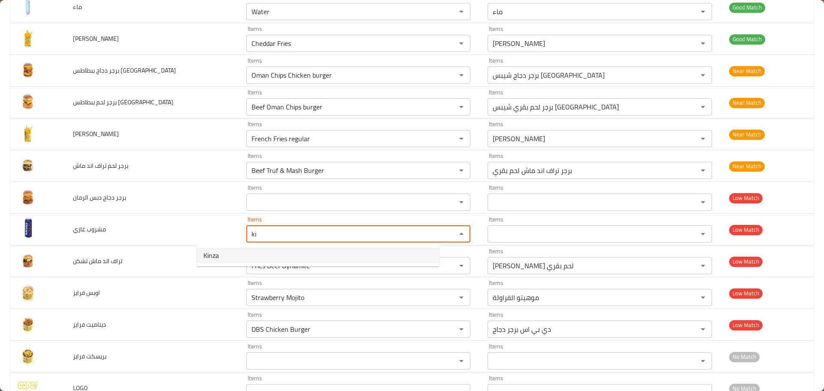
click at [230, 249] on غازي-option-0 "Kinza" at bounding box center [318, 255] width 243 height 15
type غازي "Kinza"
type غازي-ar "كينزا"
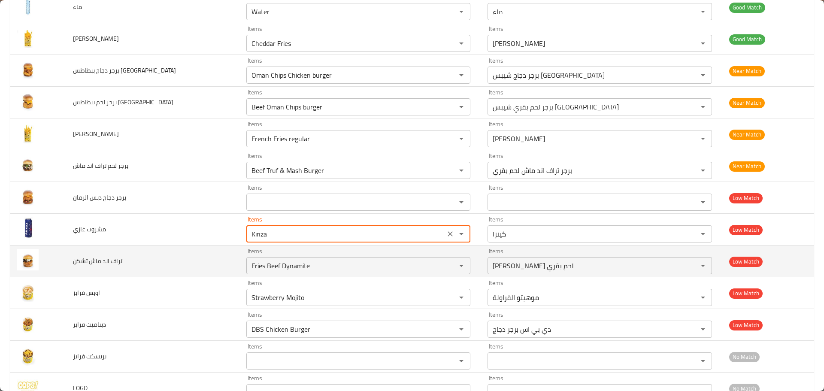
type غازي "Kinza"
click at [169, 263] on td "تراف اند ماش تشكن" at bounding box center [152, 262] width 173 height 32
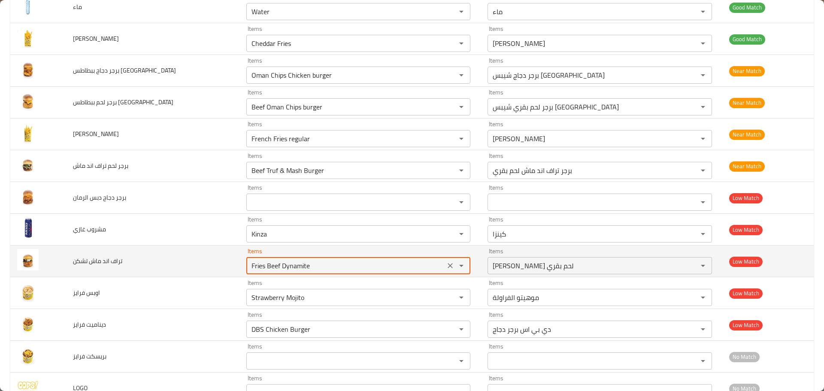
click at [272, 269] on تشكن "Fries Beef Dynamite" at bounding box center [346, 266] width 194 height 12
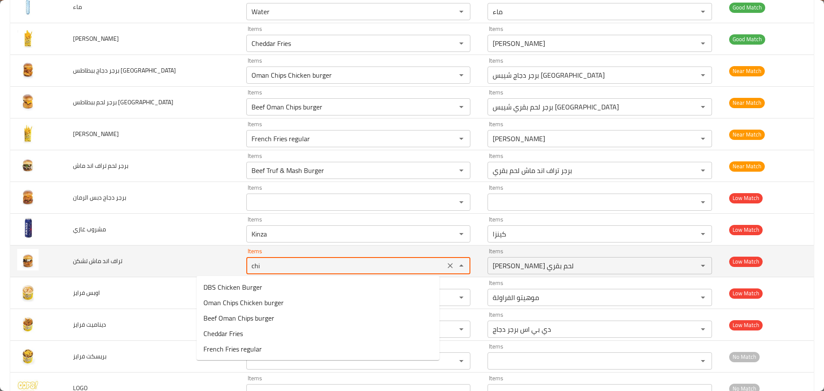
type تشكن "chic"
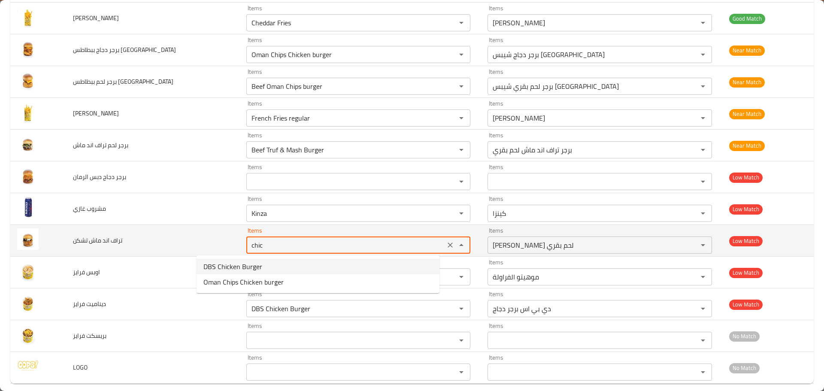
scroll to position [202, 0]
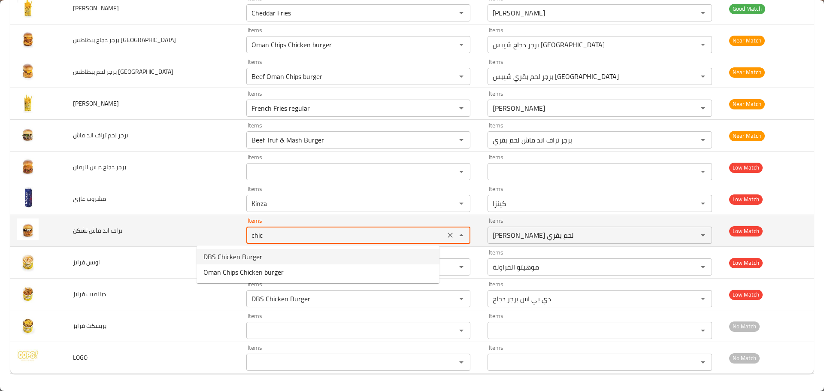
click at [446, 239] on icon "Clear" at bounding box center [450, 235] width 9 height 9
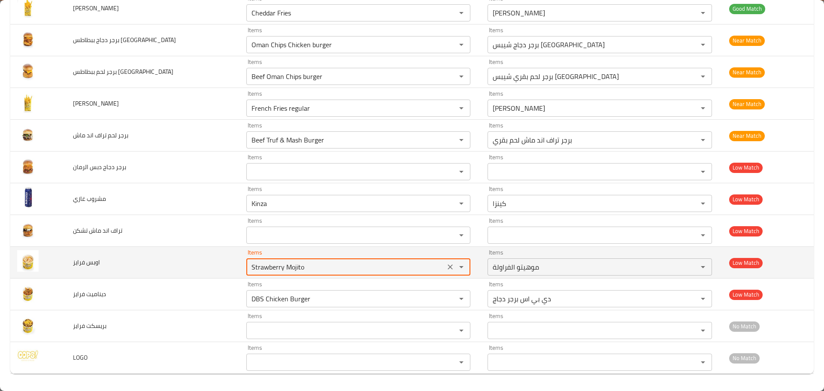
click at [350, 262] on فرايز "Strawberry Mojito" at bounding box center [346, 267] width 194 height 12
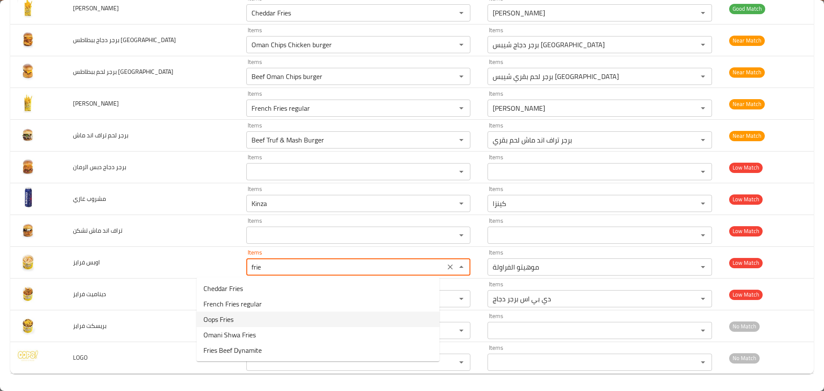
click at [234, 316] on فرايز-option-2 "Oops Fries" at bounding box center [318, 319] width 243 height 15
type فرايز "Oops Fries"
type فرايز-ar "[PERSON_NAME]"
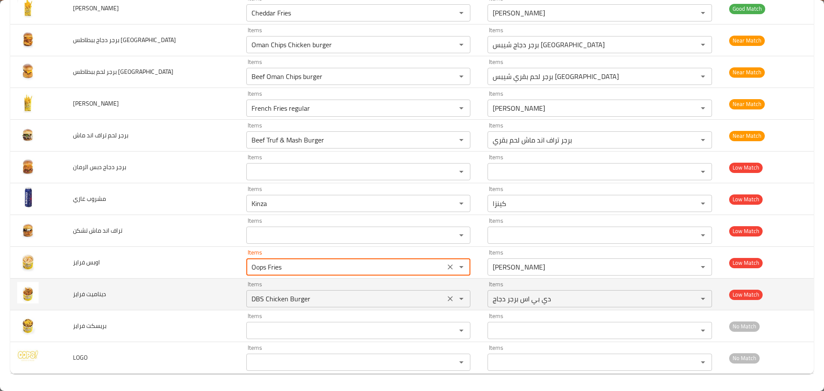
type فرايز "Oops Fries"
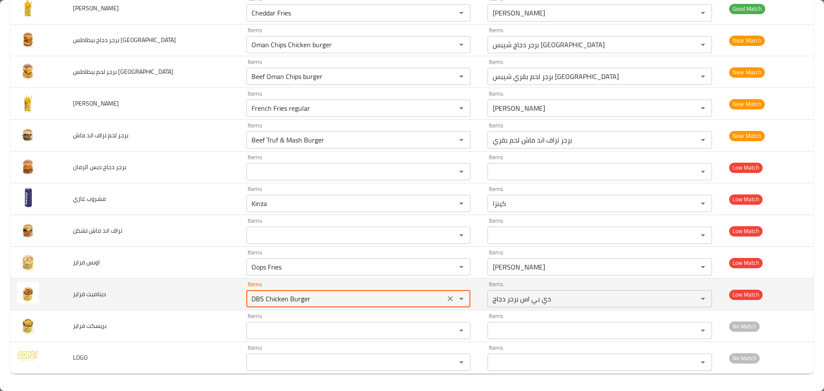
click at [249, 300] on فرايز "DBS Chicken Burger" at bounding box center [346, 299] width 194 height 12
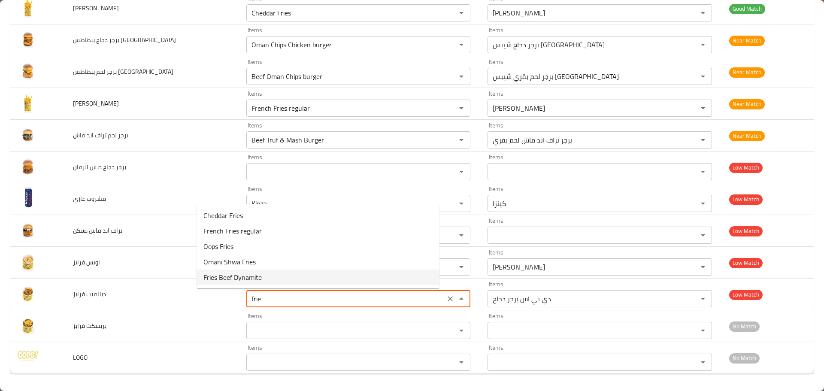
click at [271, 276] on فرايز-option-4 "Fries Beef Dynamite" at bounding box center [318, 277] width 243 height 15
type فرايز "Fries Beef Dynamite"
type فرايز-ar "[PERSON_NAME] لحم بقري"
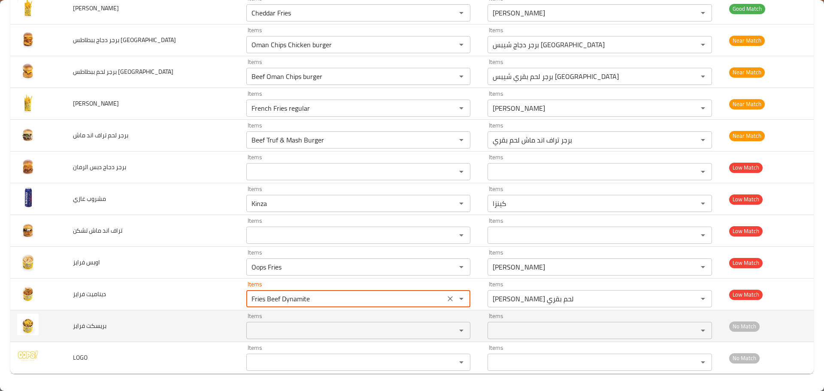
type فرايز "Fries Beef Dynamite"
click at [252, 327] on فرايز "Items" at bounding box center [346, 331] width 194 height 12
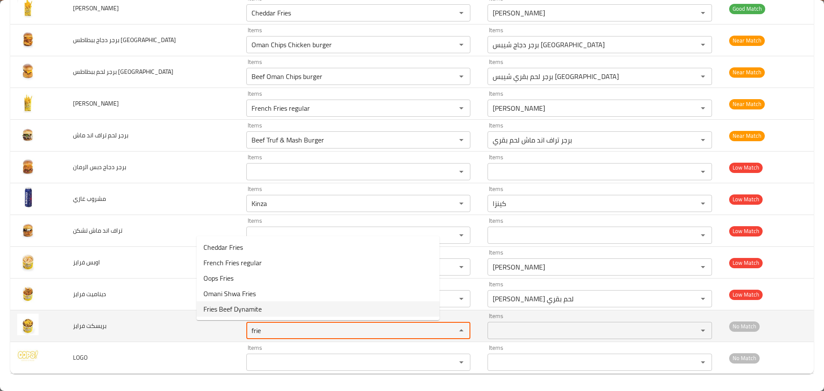
click at [249, 326] on فرايز "frie" at bounding box center [346, 331] width 194 height 12
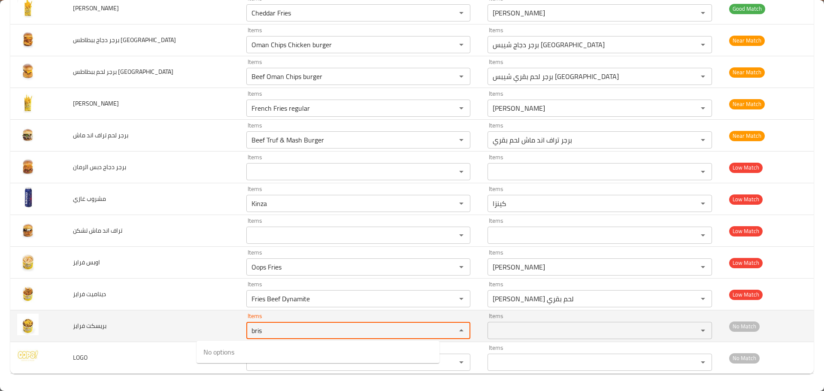
click at [444, 332] on div "enhanced table" at bounding box center [455, 331] width 22 height 12
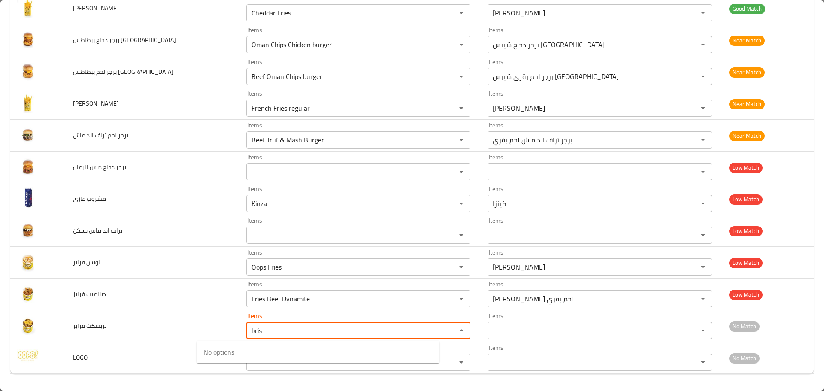
type فرايز "bris"
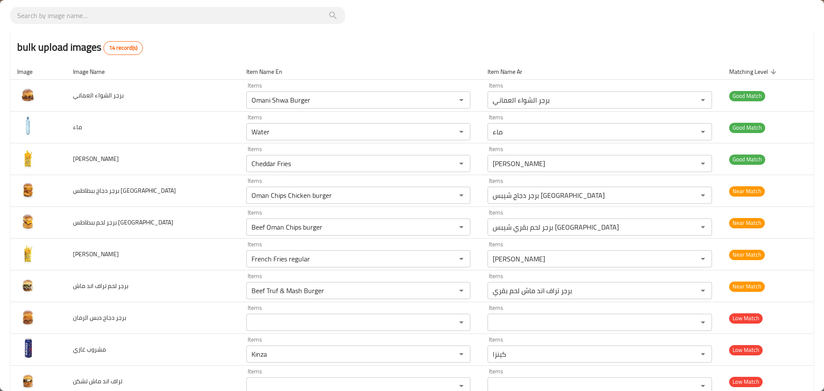
scroll to position [0, 0]
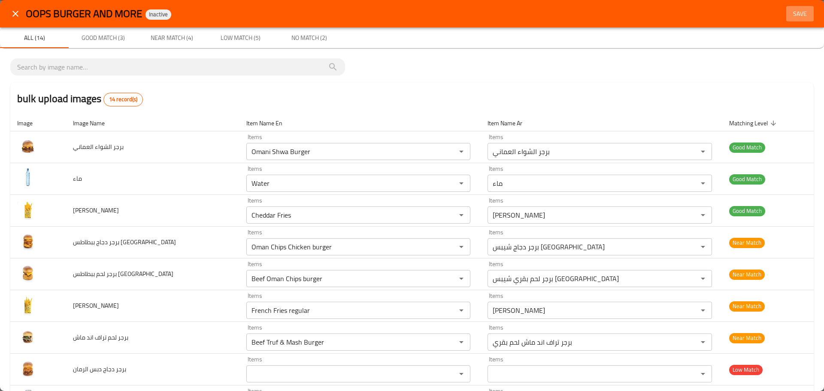
click at [790, 11] on span "Save" at bounding box center [800, 14] width 21 height 11
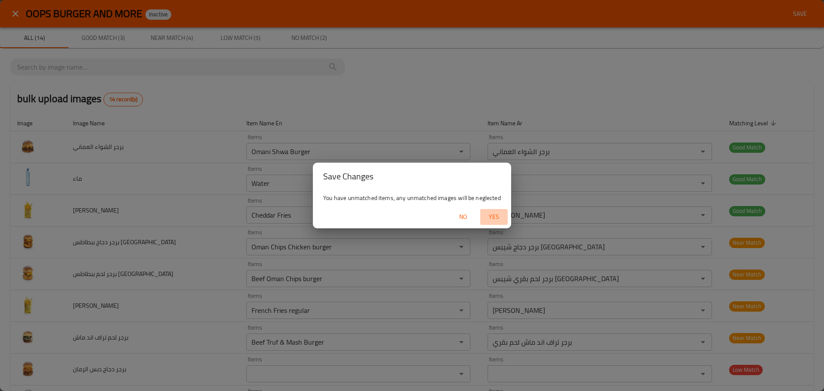
click at [494, 214] on span "Yes" at bounding box center [494, 217] width 21 height 11
